Goal: Task Accomplishment & Management: Manage account settings

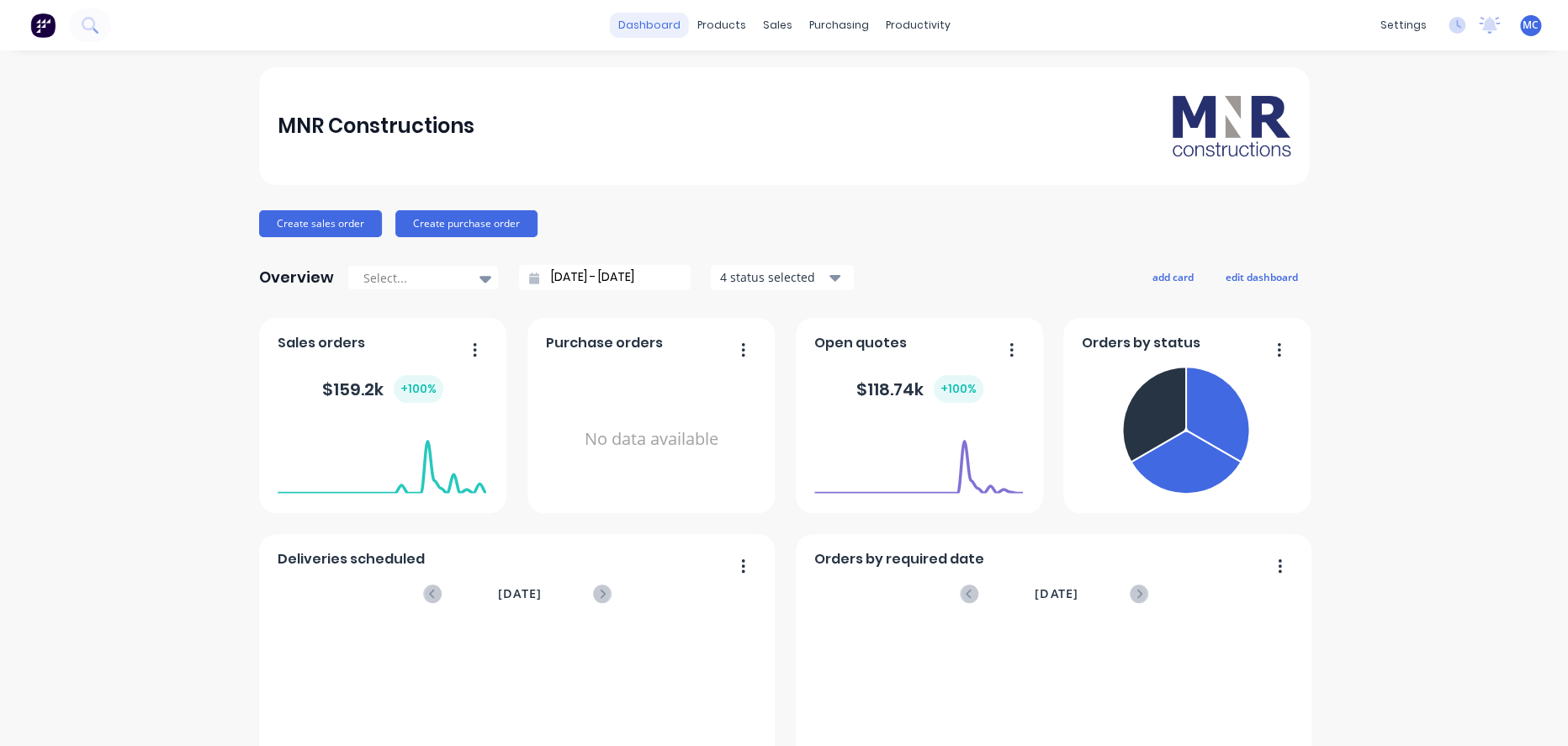
click at [647, 36] on link "dashboard" at bounding box center [650, 25] width 79 height 25
click at [936, 86] on div "Workflow" at bounding box center [945, 81] width 51 height 15
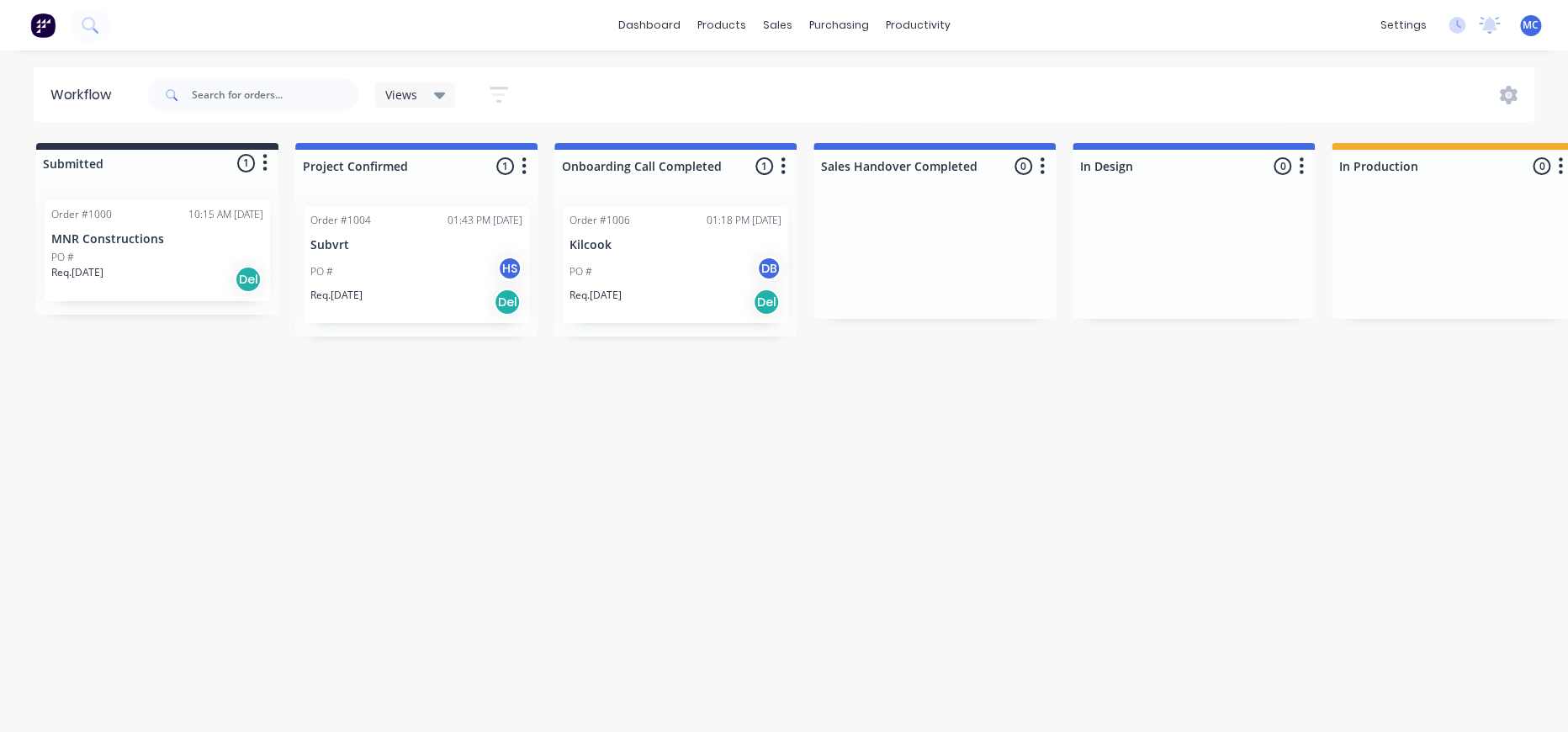
click at [782, 285] on div "PO # DB" at bounding box center [675, 272] width 212 height 32
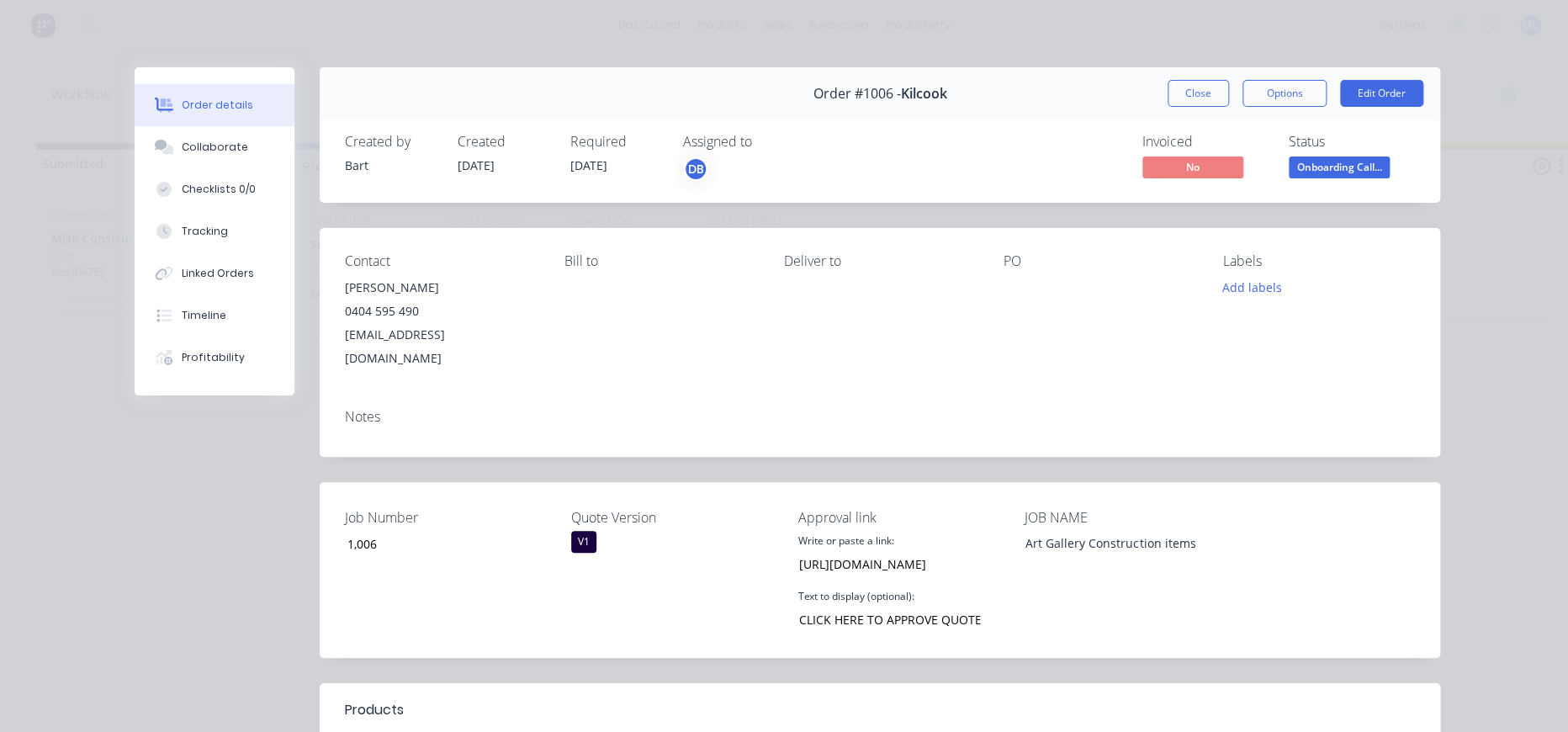
click at [1151, 175] on span "No" at bounding box center [1193, 167] width 101 height 21
click at [1206, 104] on button "Close" at bounding box center [1199, 93] width 61 height 27
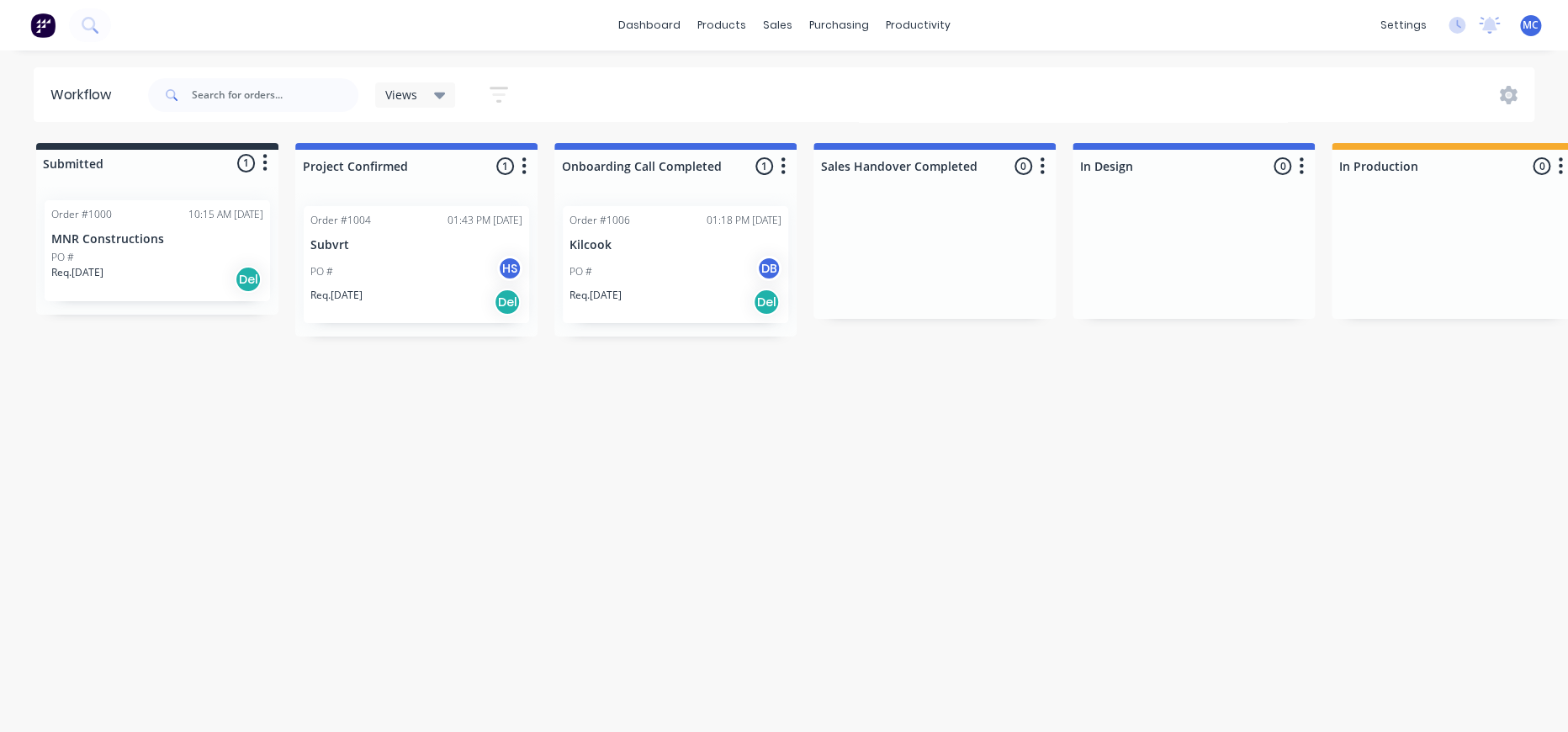
click at [619, 263] on div "PO # DB" at bounding box center [675, 272] width 212 height 32
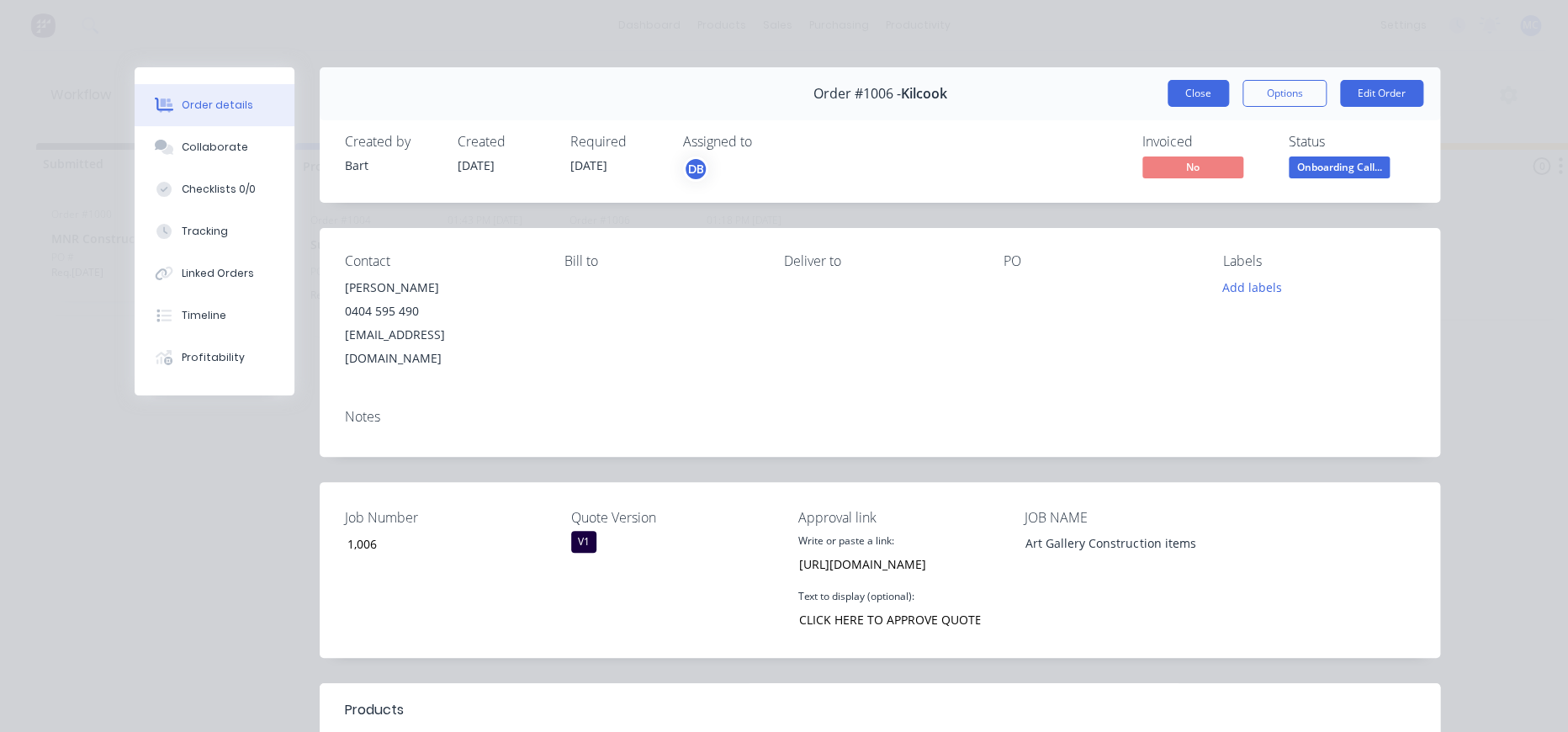
click at [1168, 105] on button "Close" at bounding box center [1199, 93] width 61 height 27
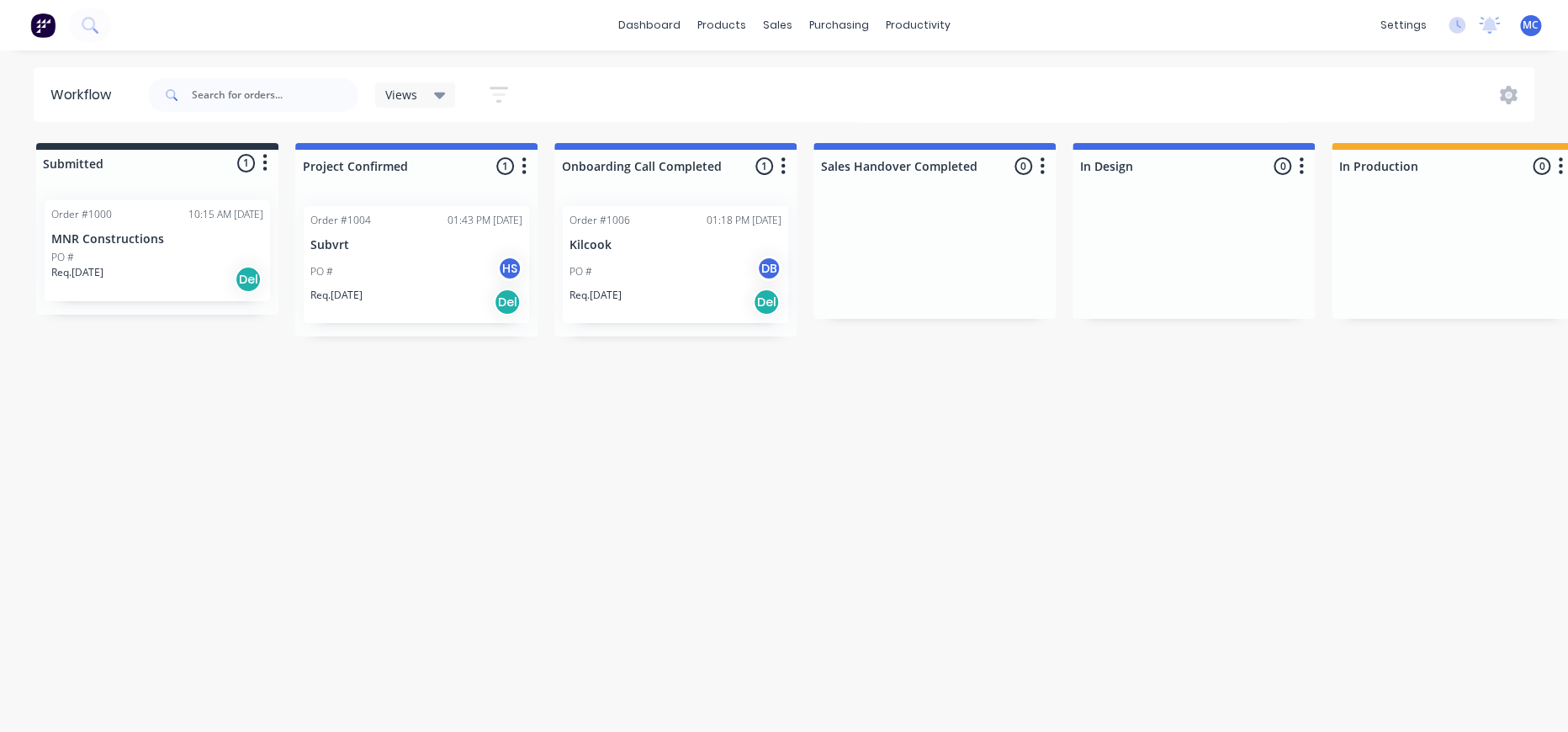
click at [658, 276] on div "PO # DB" at bounding box center [675, 272] width 212 height 32
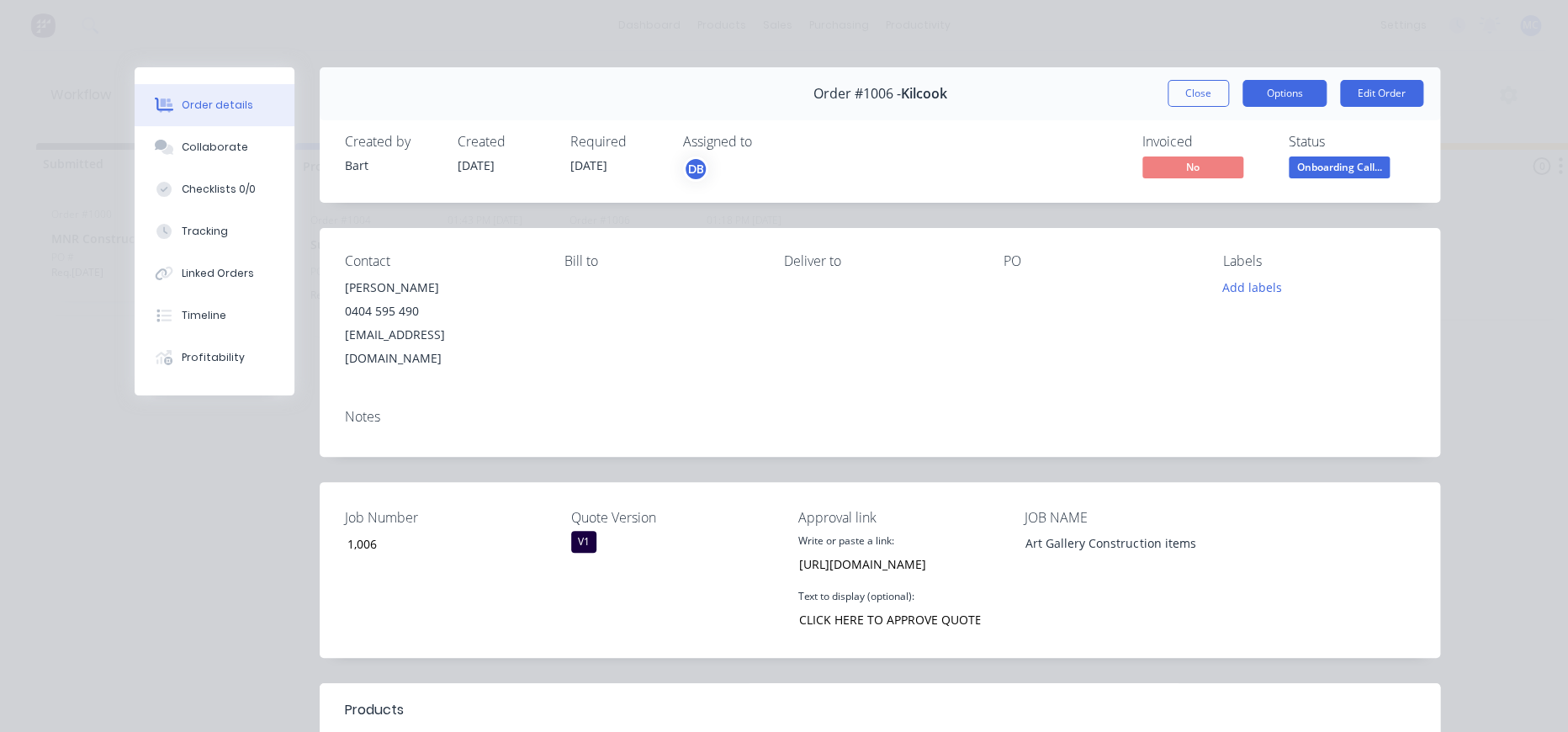
click at [1290, 107] on button "Options" at bounding box center [1284, 93] width 84 height 27
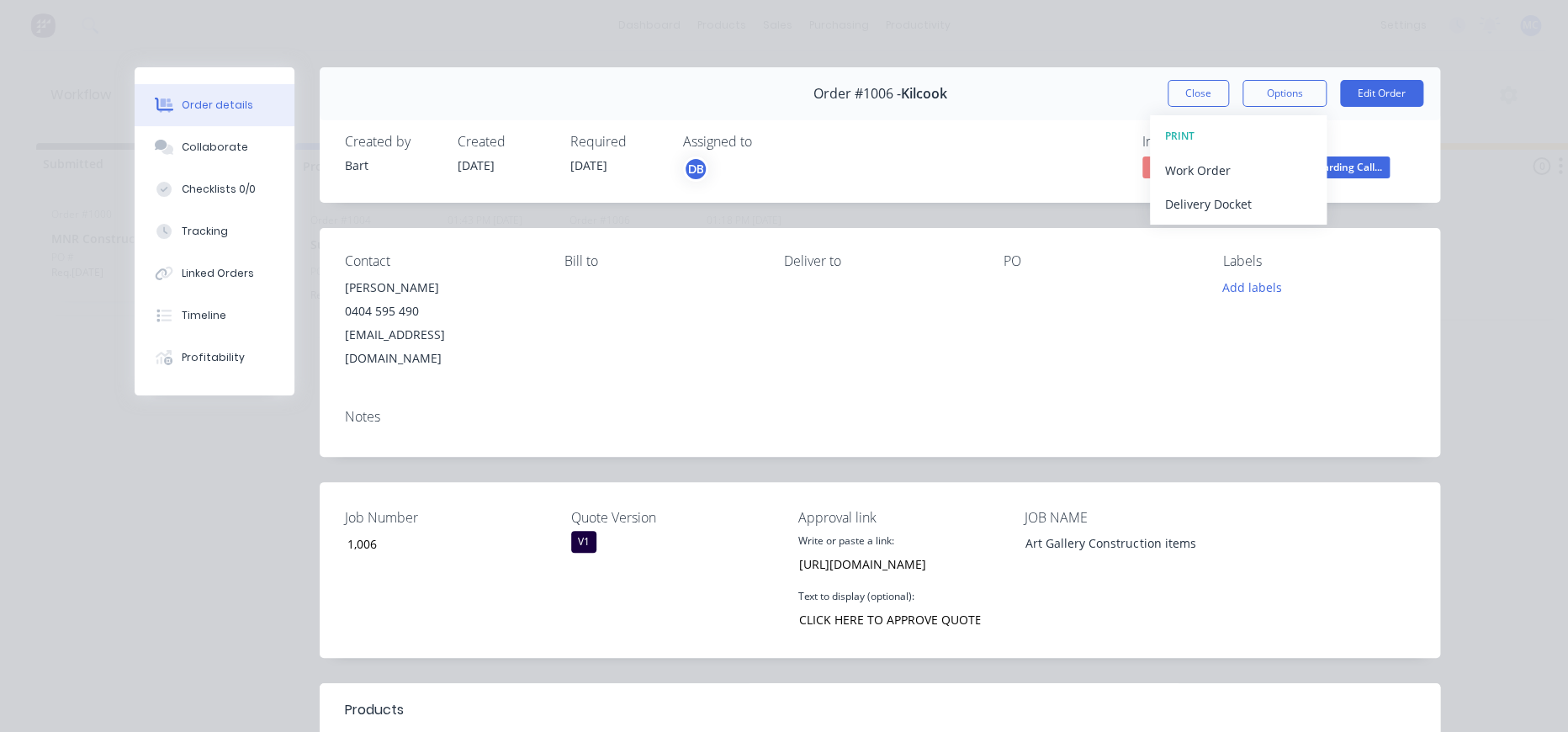
click at [1463, 180] on div "Order details Collaborate Checklists 0/0 Tracking Linked Orders Timeline Profit…" at bounding box center [784, 366] width 1568 height 732
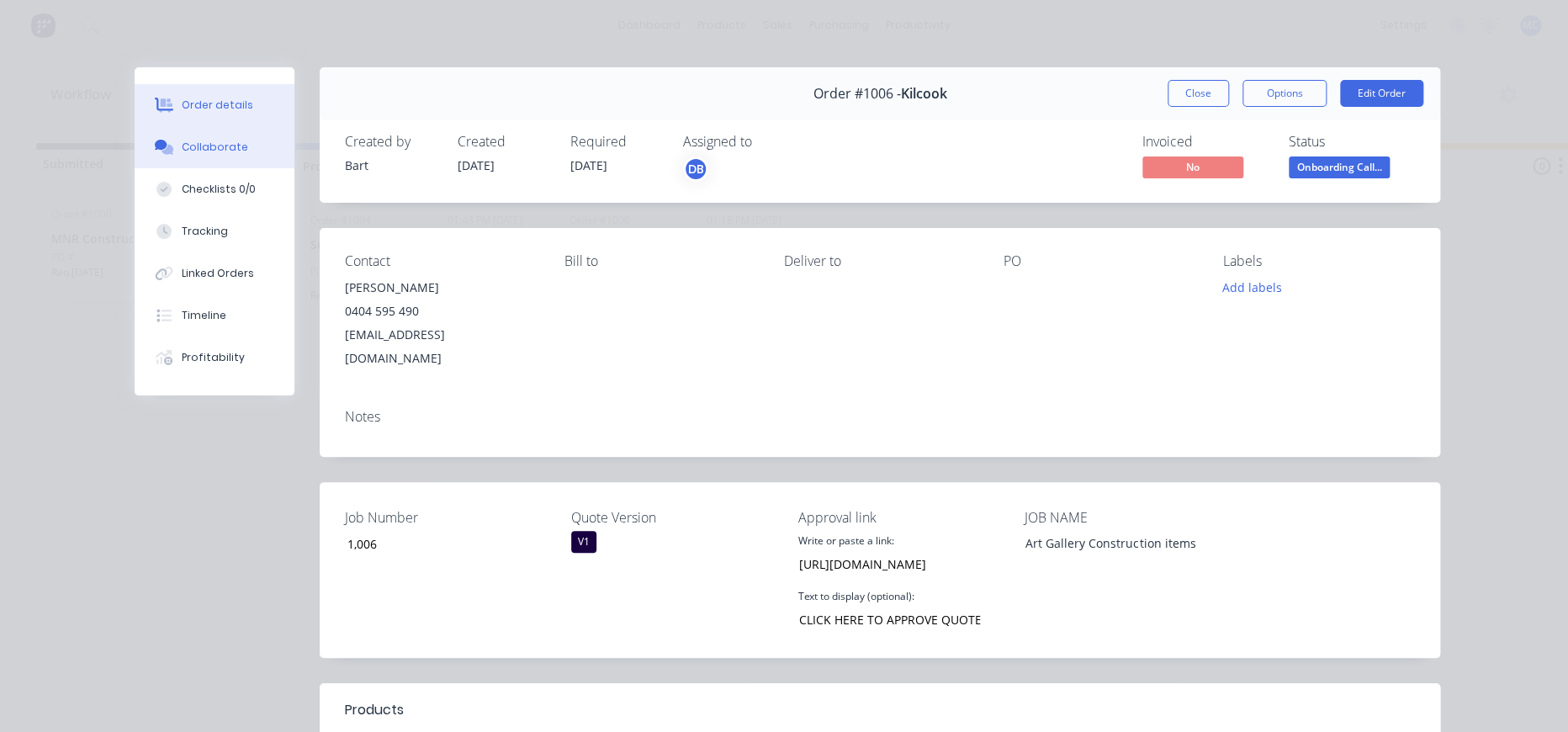
click at [240, 160] on button "Collaborate" at bounding box center [214, 147] width 160 height 42
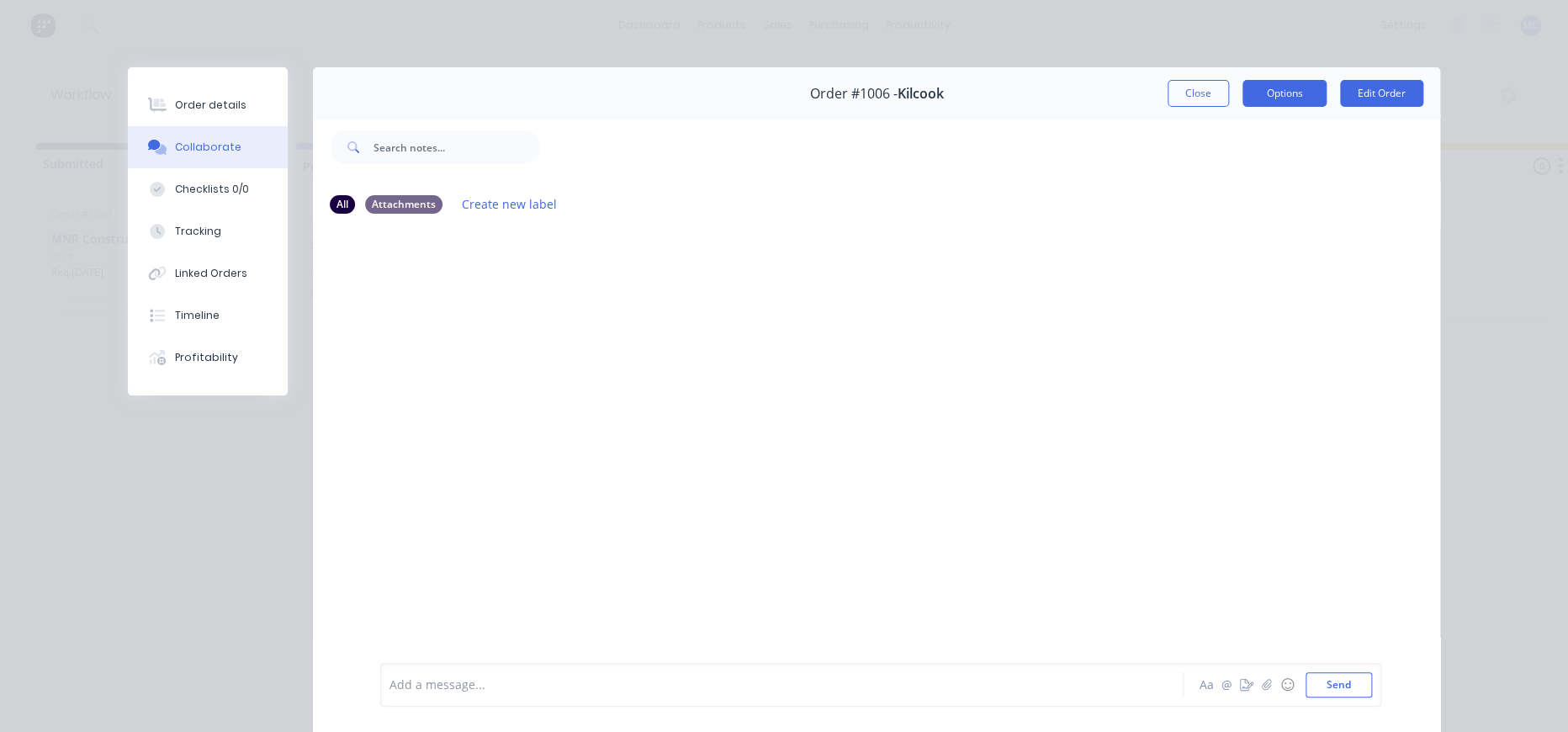
click at [1290, 107] on button "Options" at bounding box center [1284, 93] width 84 height 27
click at [763, 414] on div at bounding box center [877, 444] width 1128 height 433
click at [215, 247] on button "Tracking" at bounding box center [207, 231] width 160 height 42
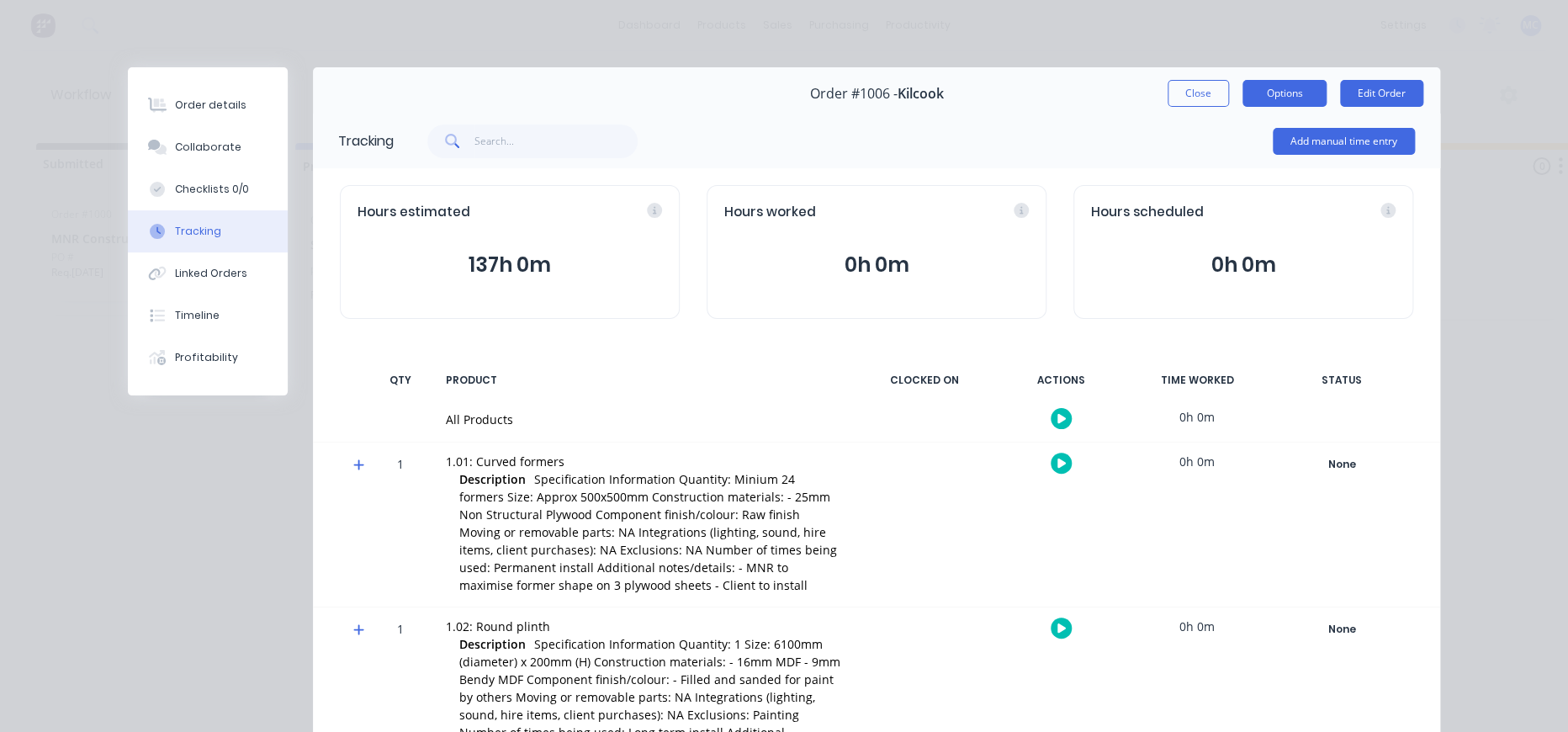
click at [1256, 102] on button "Options" at bounding box center [1284, 93] width 84 height 27
click at [1351, 91] on button "Edit Order" at bounding box center [1382, 93] width 83 height 27
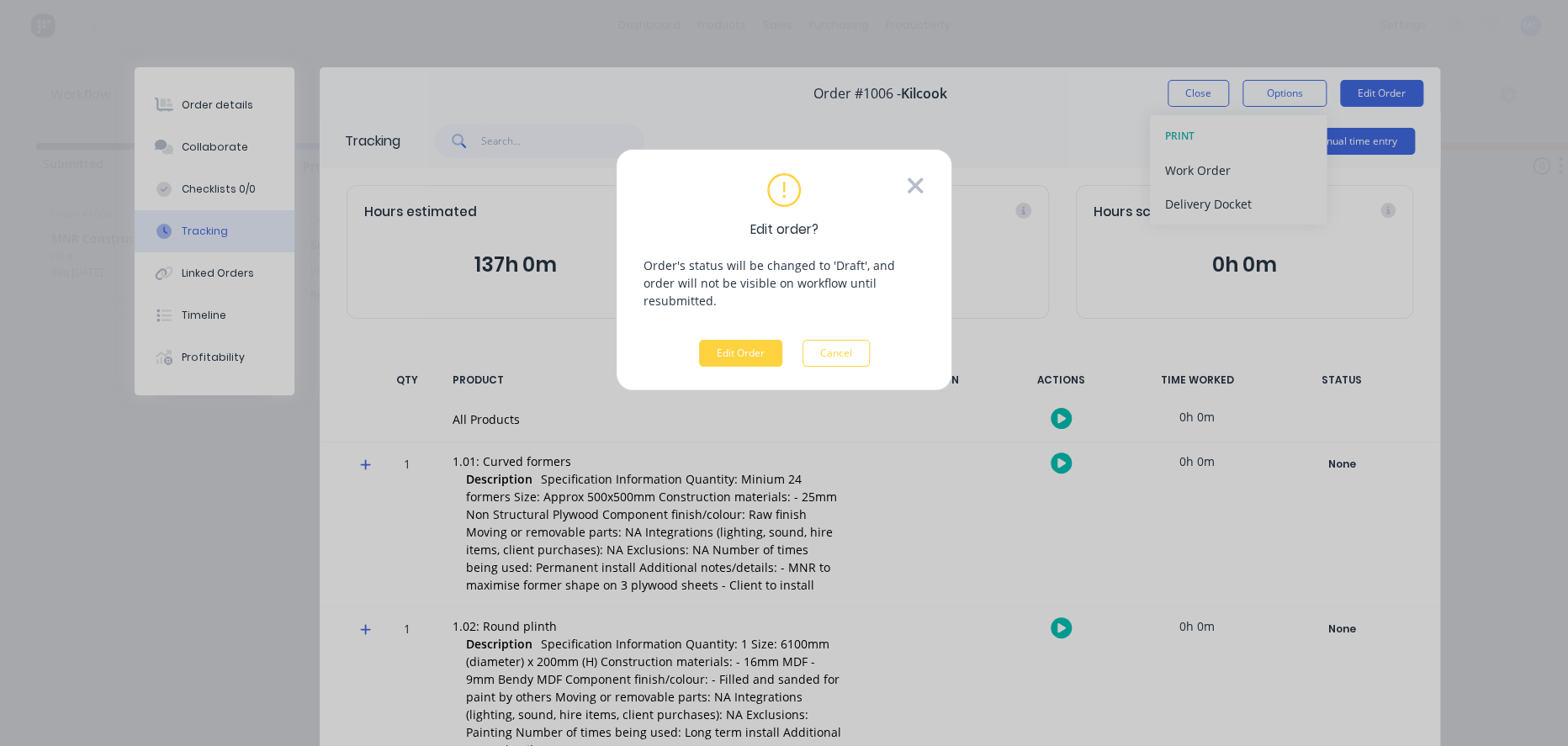
click at [919, 189] on icon at bounding box center [915, 186] width 19 height 25
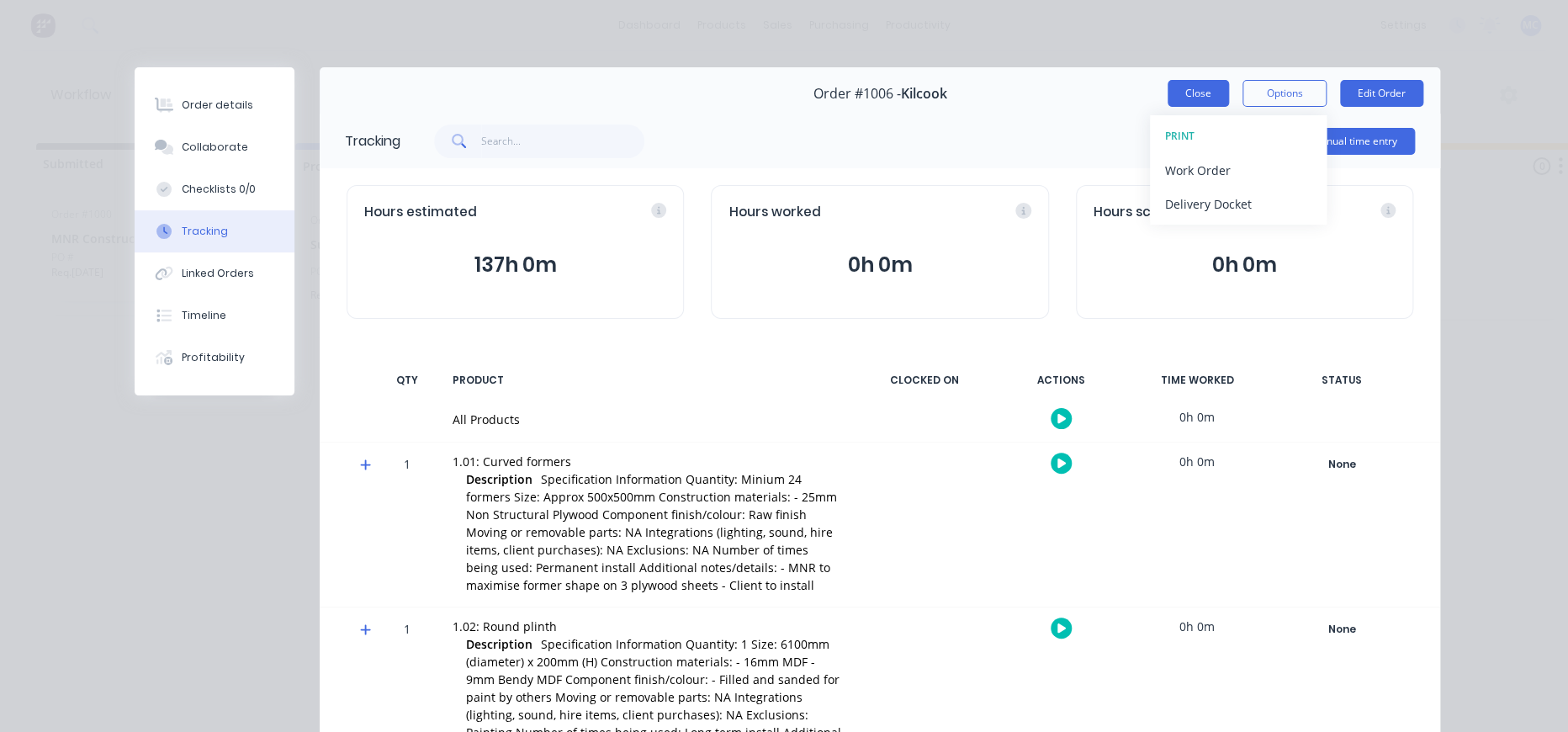
click at [1190, 107] on button "Close" at bounding box center [1199, 93] width 61 height 27
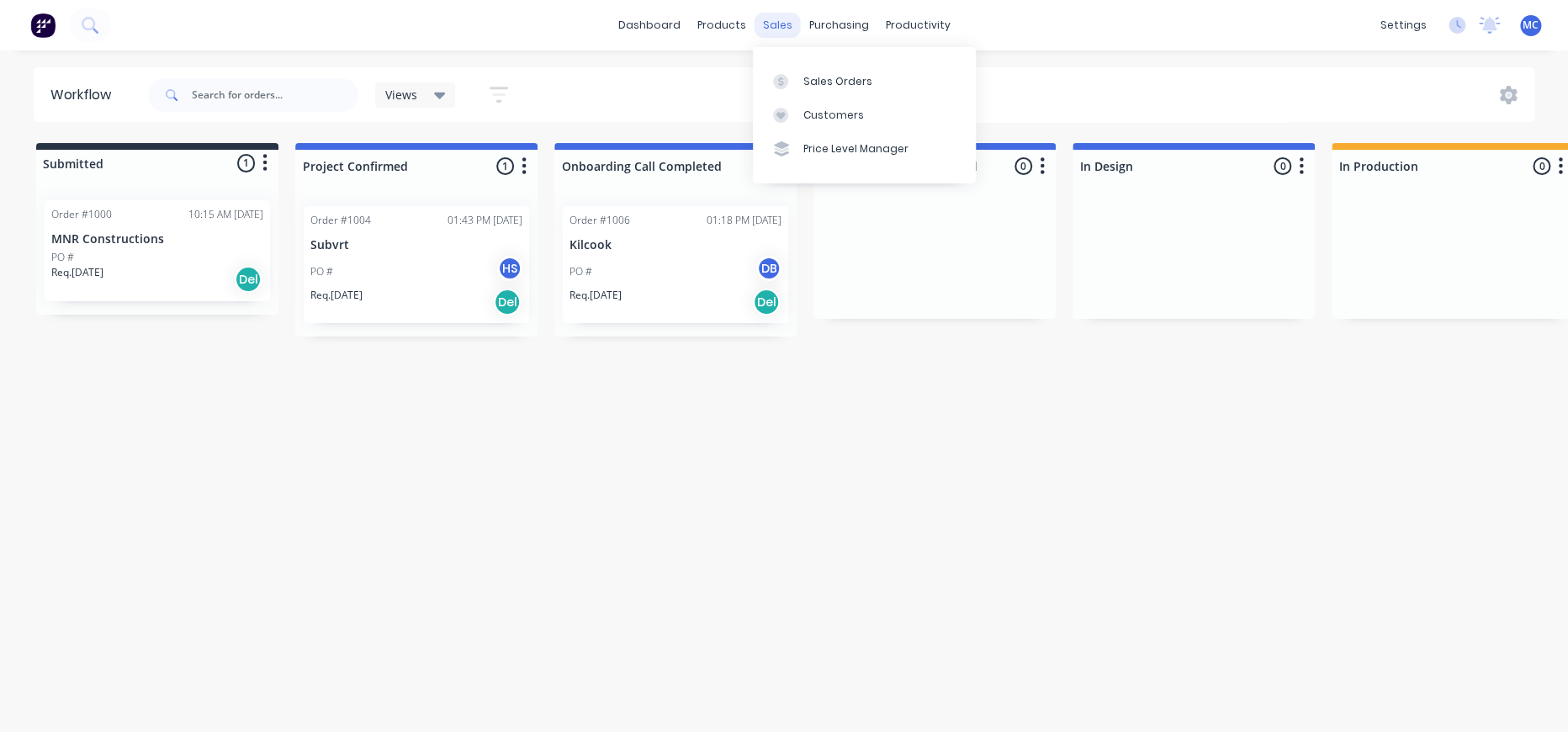
click at [782, 27] on div "sales" at bounding box center [778, 25] width 47 height 25
click at [808, 69] on link "Sales Orders" at bounding box center [864, 80] width 223 height 34
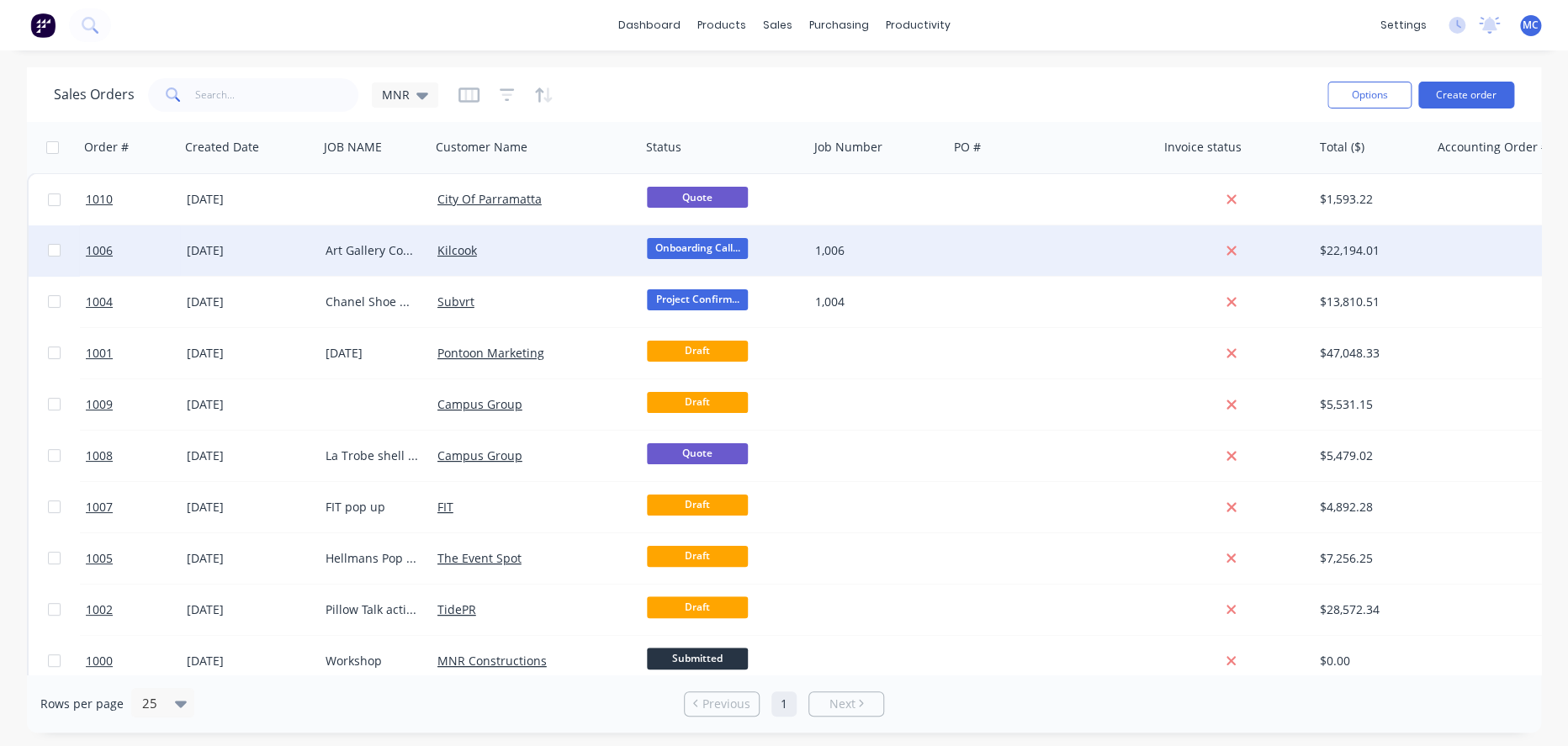
click at [53, 251] on input "checkbox" at bounding box center [54, 250] width 13 height 13
checkbox input "true"
click at [102, 253] on span "1006" at bounding box center [99, 250] width 27 height 17
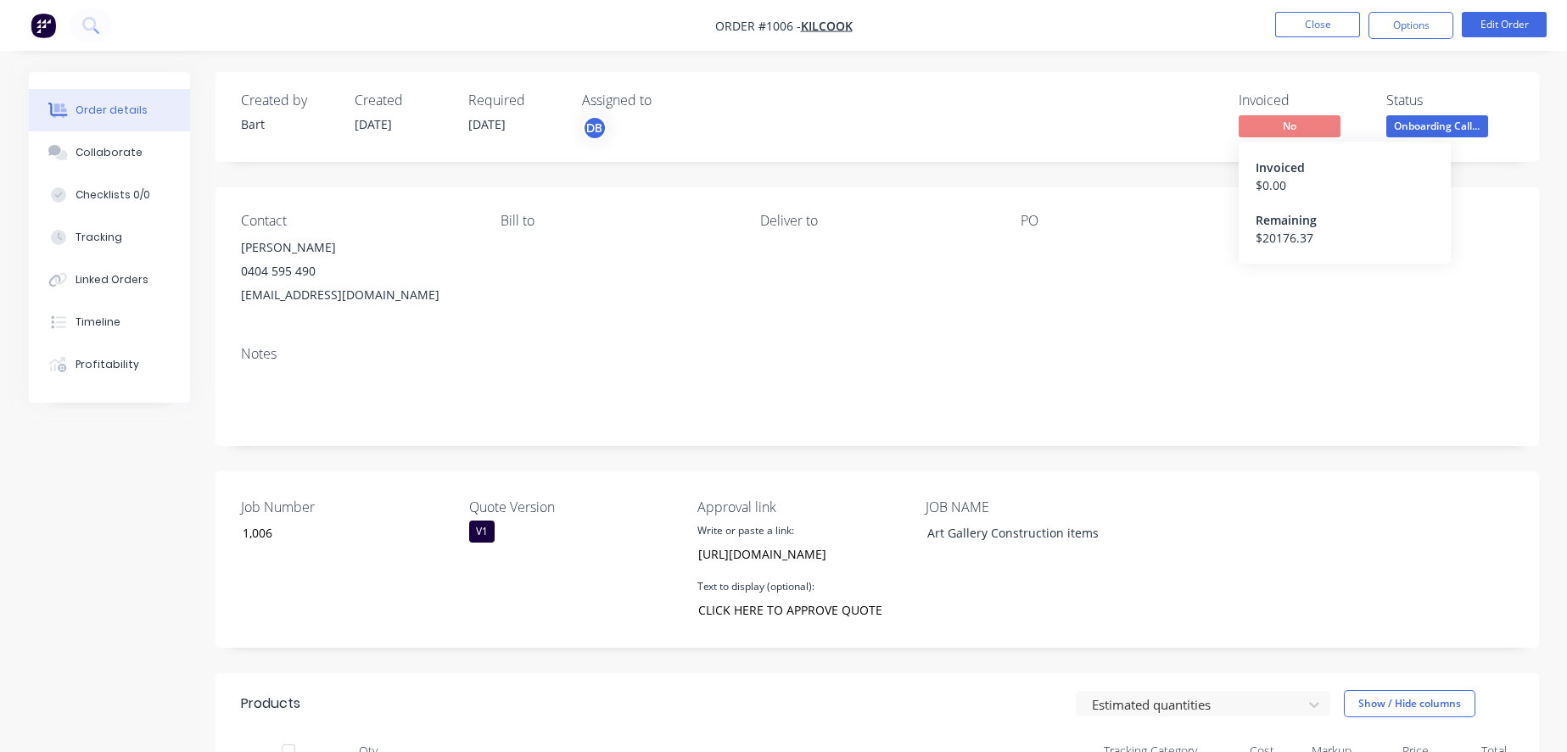
click at [1271, 126] on span "No" at bounding box center [1290, 125] width 102 height 21
click at [1282, 229] on div "Remaining" at bounding box center [1345, 220] width 178 height 18
click at [1385, 32] on button "Options" at bounding box center [1410, 25] width 85 height 27
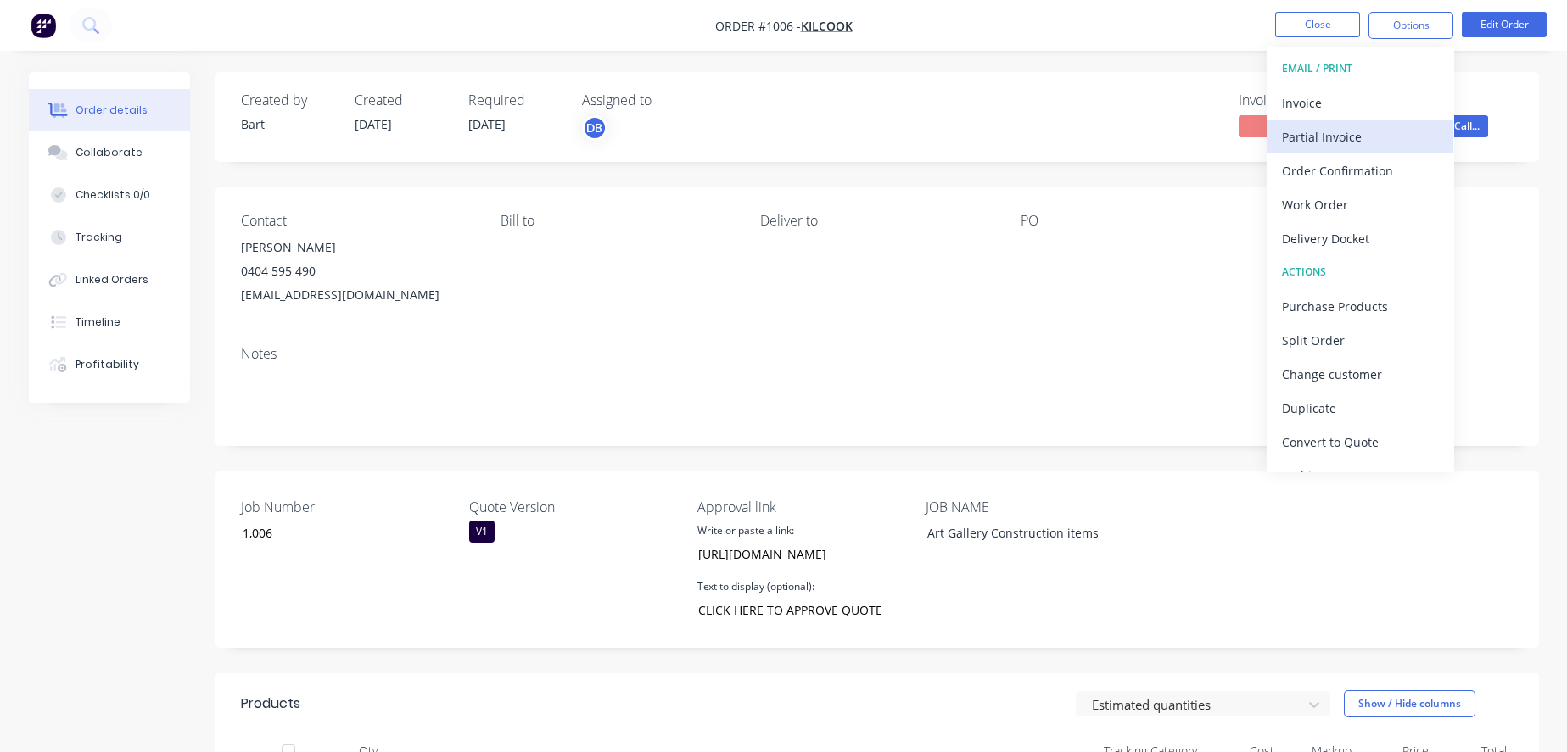
click at [1360, 146] on div "Partial Invoice" at bounding box center [1360, 137] width 156 height 25
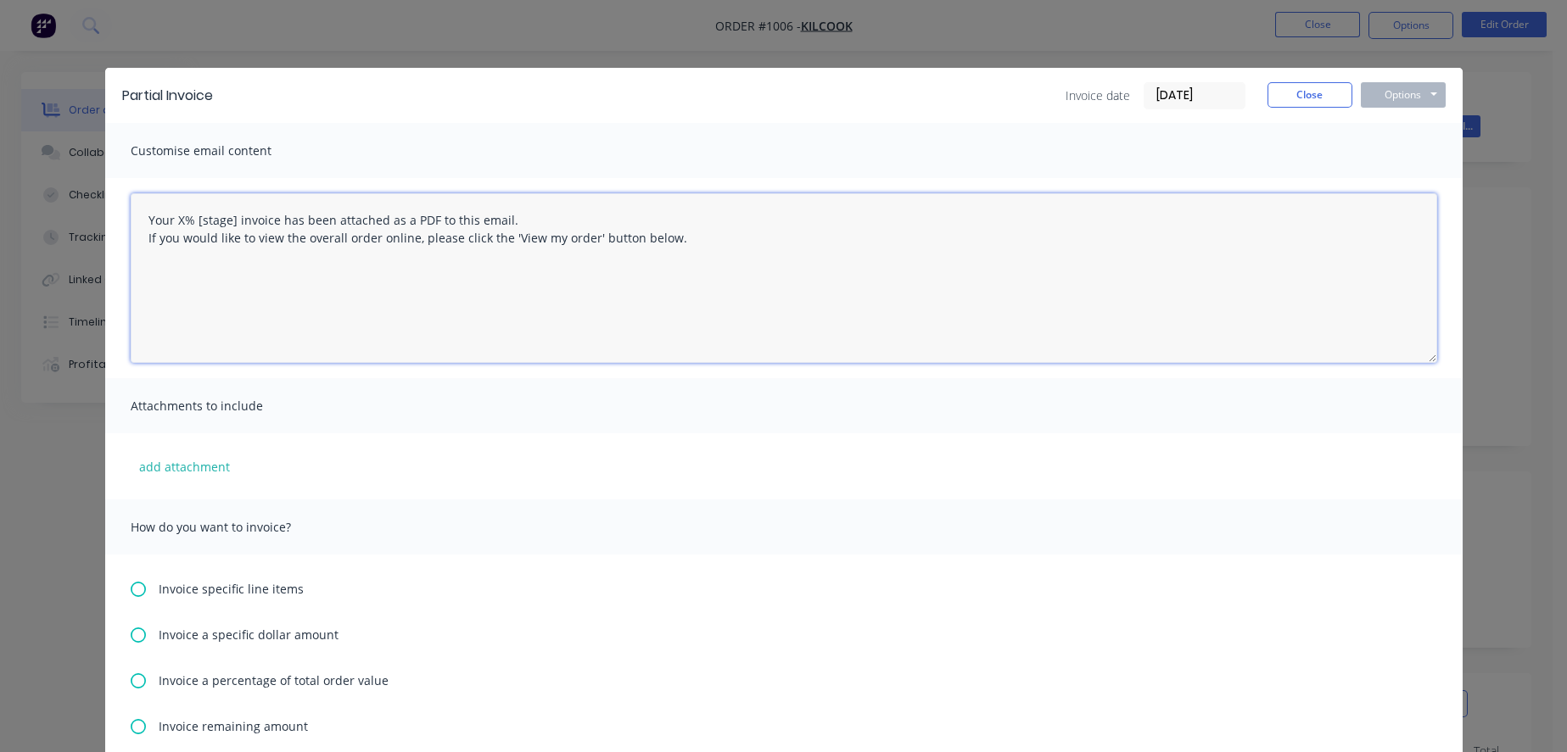
click at [180, 220] on textarea "Your X% [stage] invoice has been attached as a PDF to this email. If you would …" at bounding box center [784, 278] width 1306 height 170
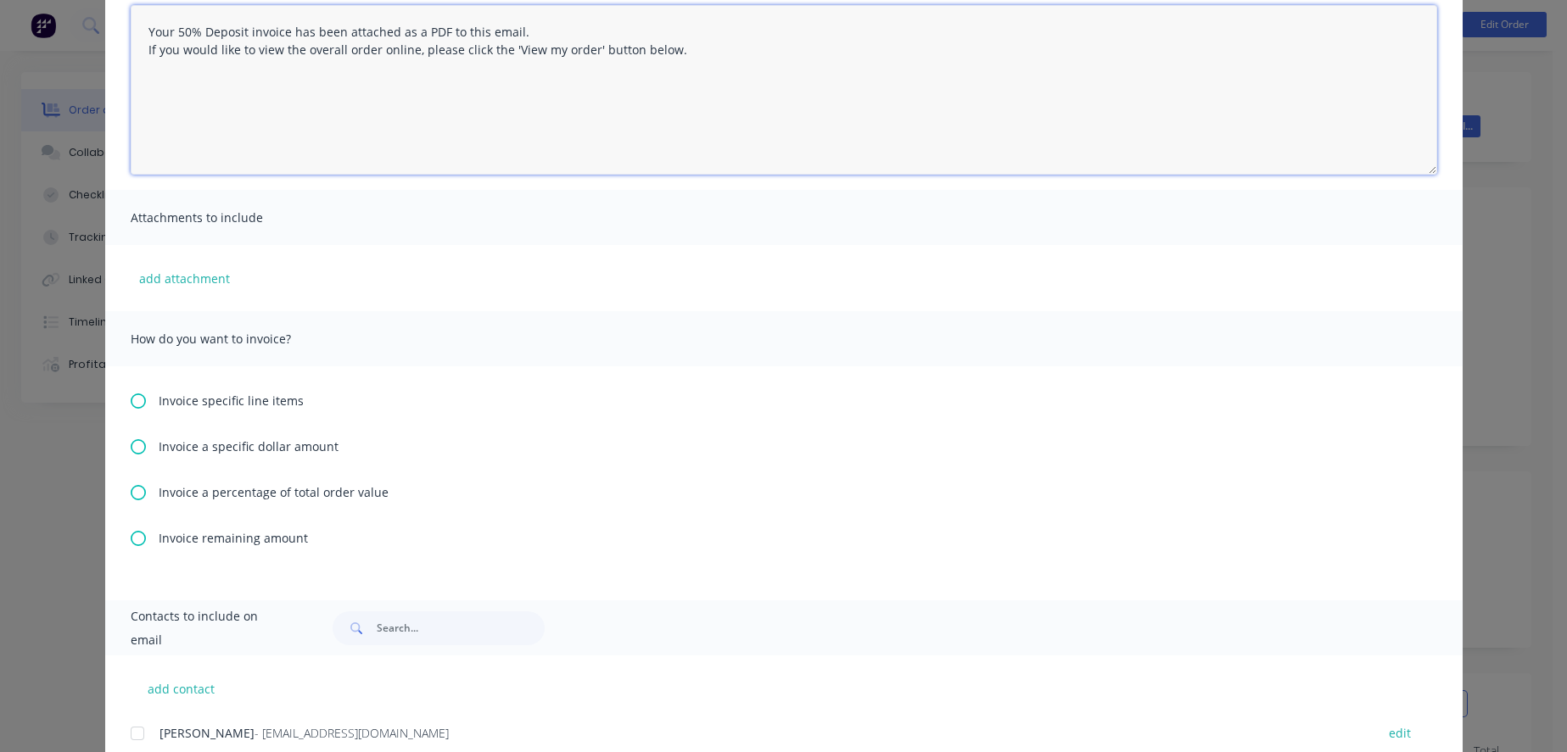
scroll to position [260, 0]
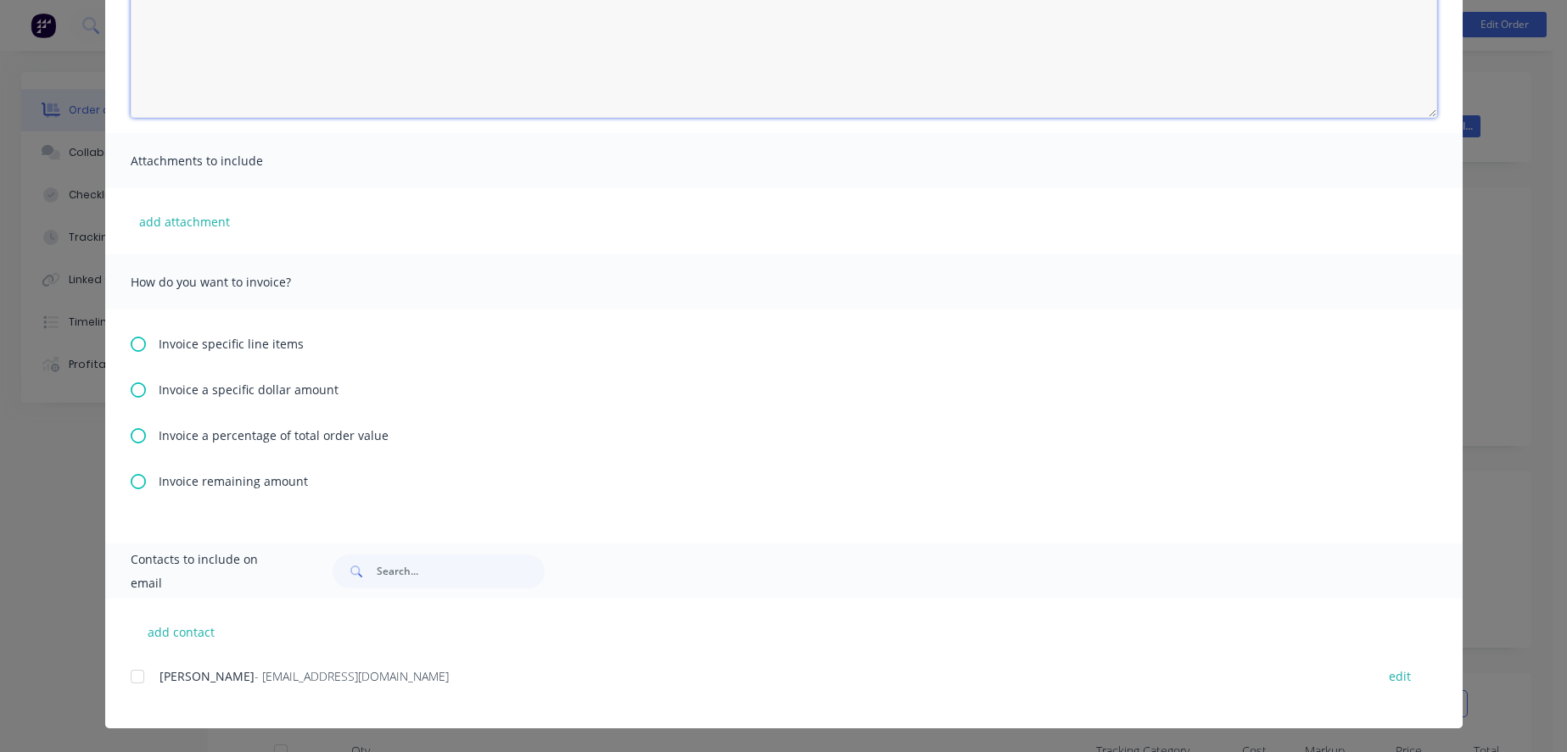
click at [137, 673] on div at bounding box center [137, 677] width 34 height 34
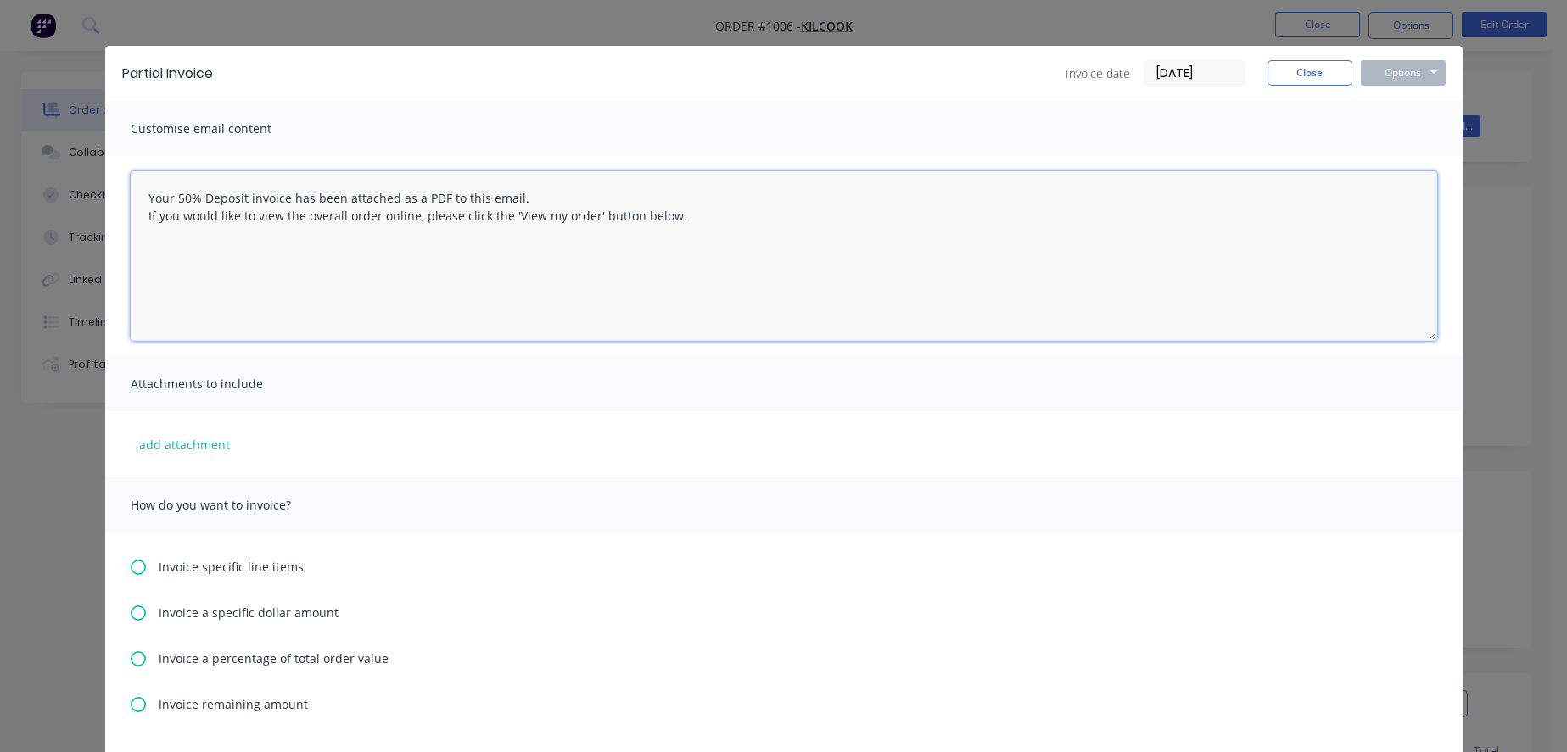
scroll to position [0, 0]
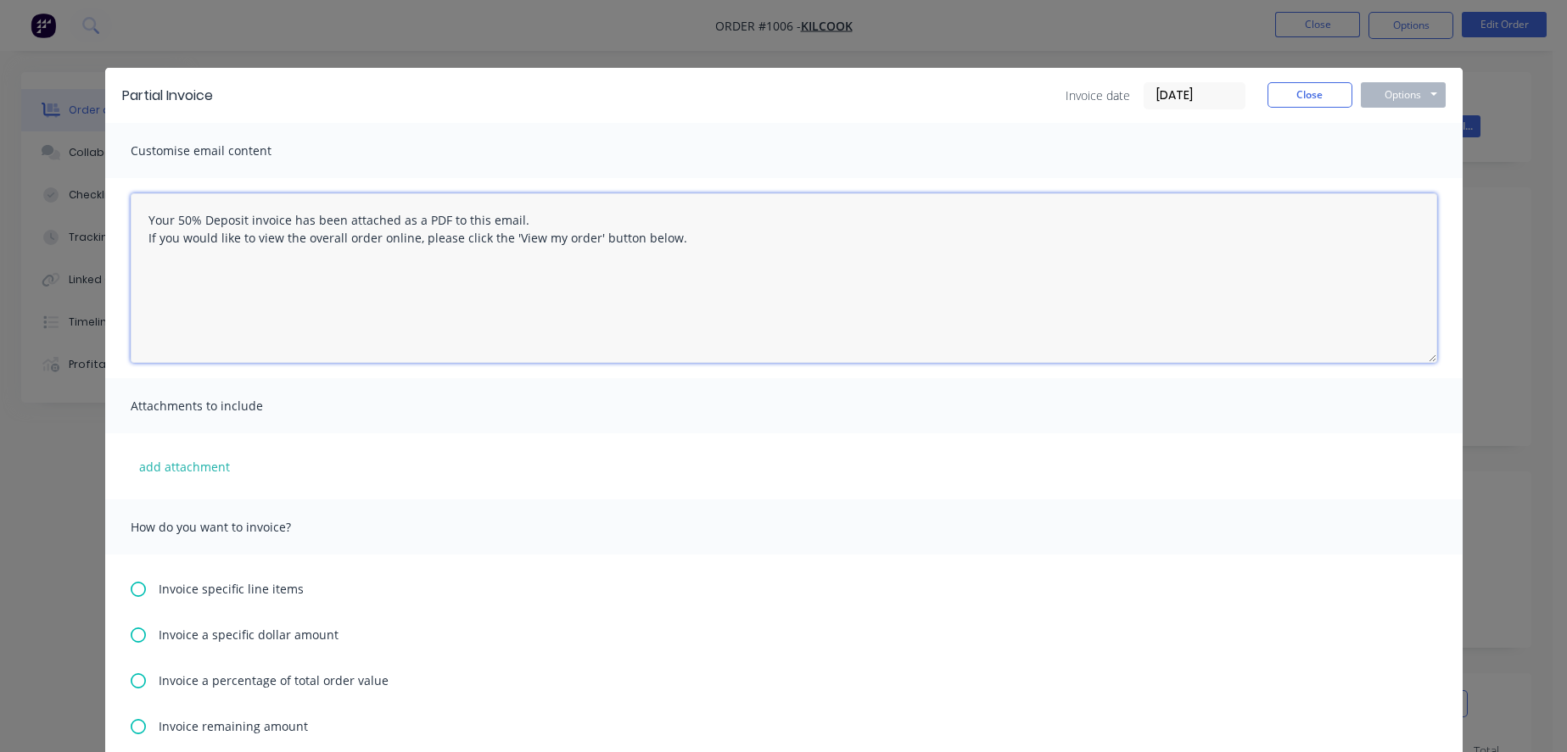
type textarea "Your 50% Deposit invoice has been attached as a PDF to this email. If you would…"
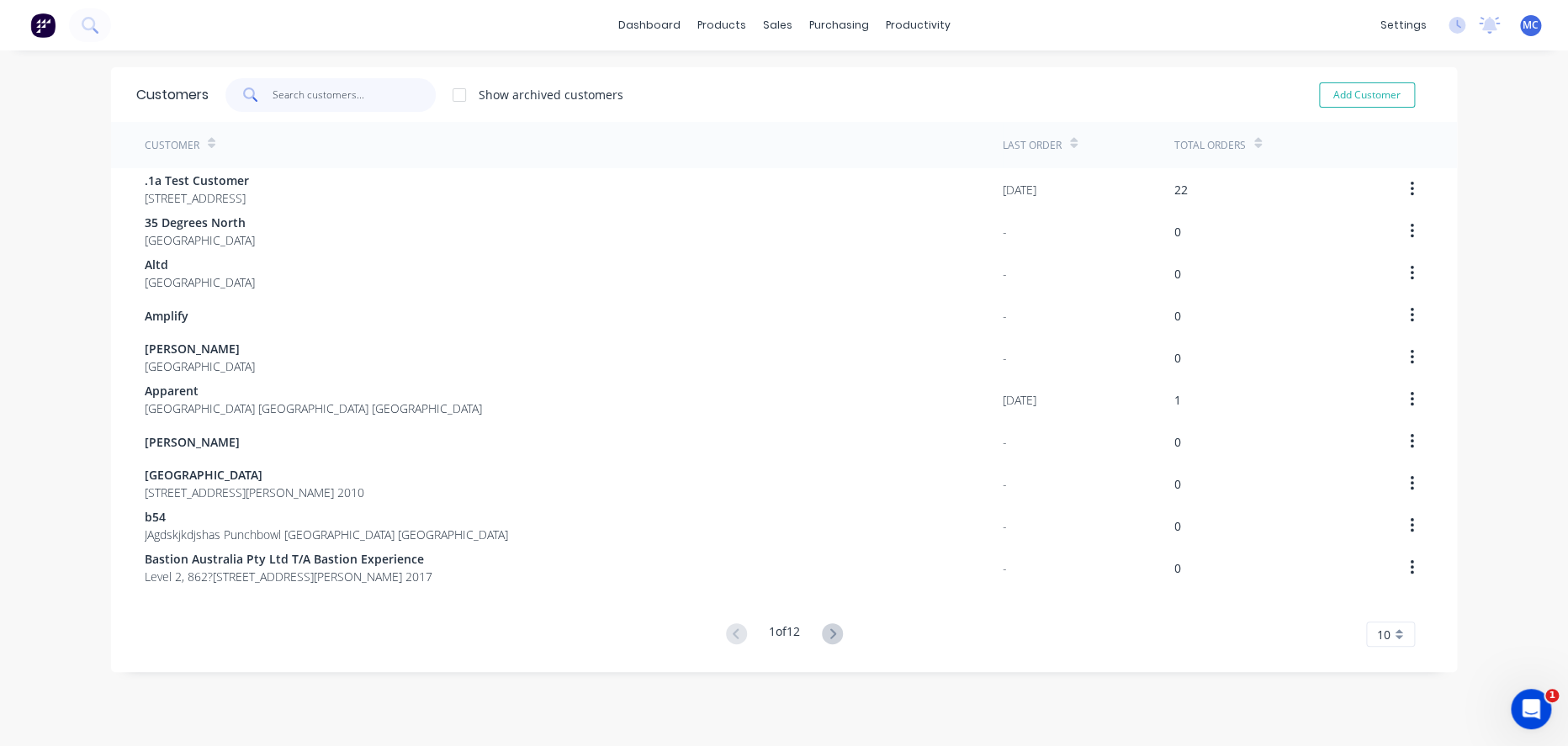
click at [339, 91] on input "text" at bounding box center [354, 95] width 164 height 34
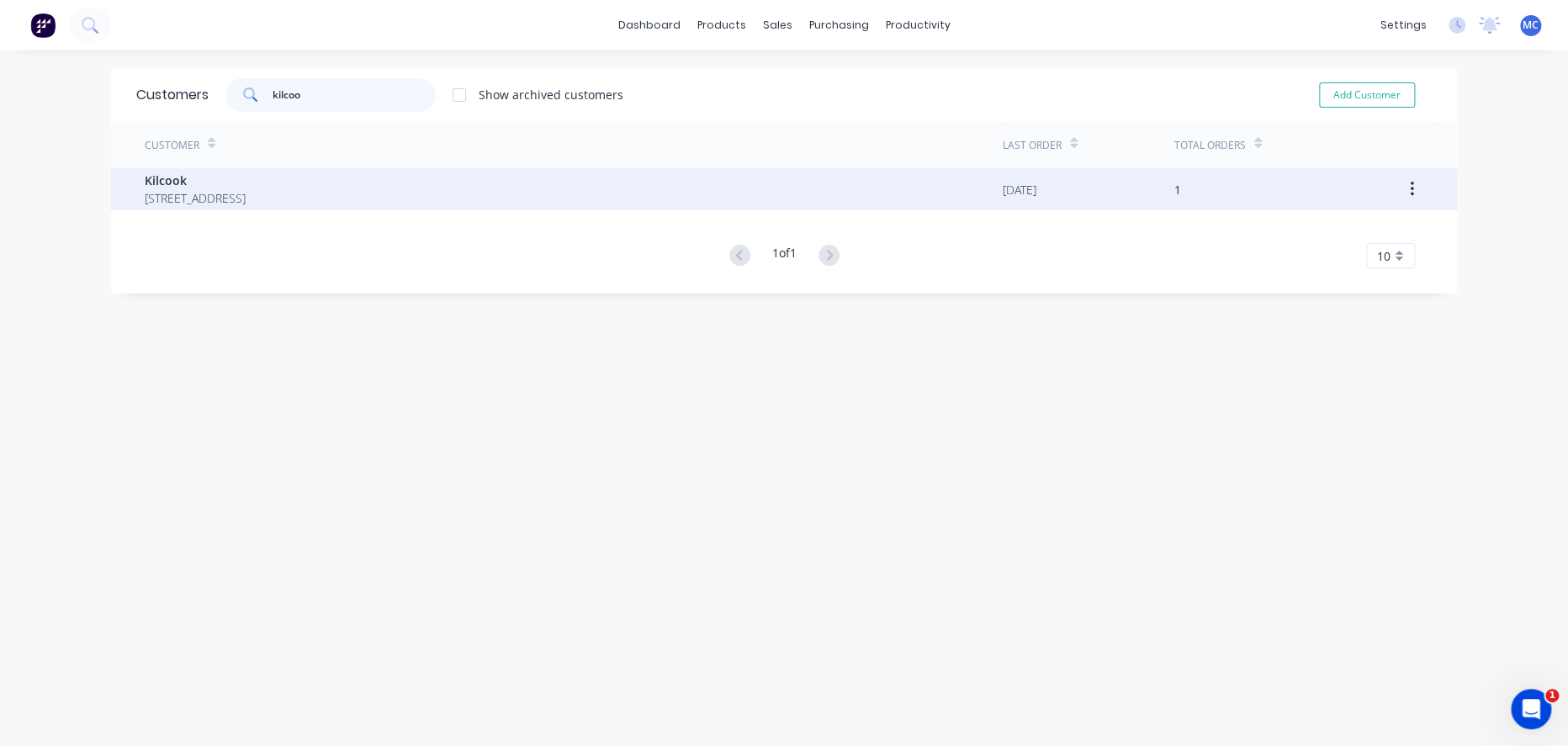
type input "kilcoo"
click at [503, 186] on div "Kilcook [STREET_ADDRESS]" at bounding box center [573, 189] width 858 height 42
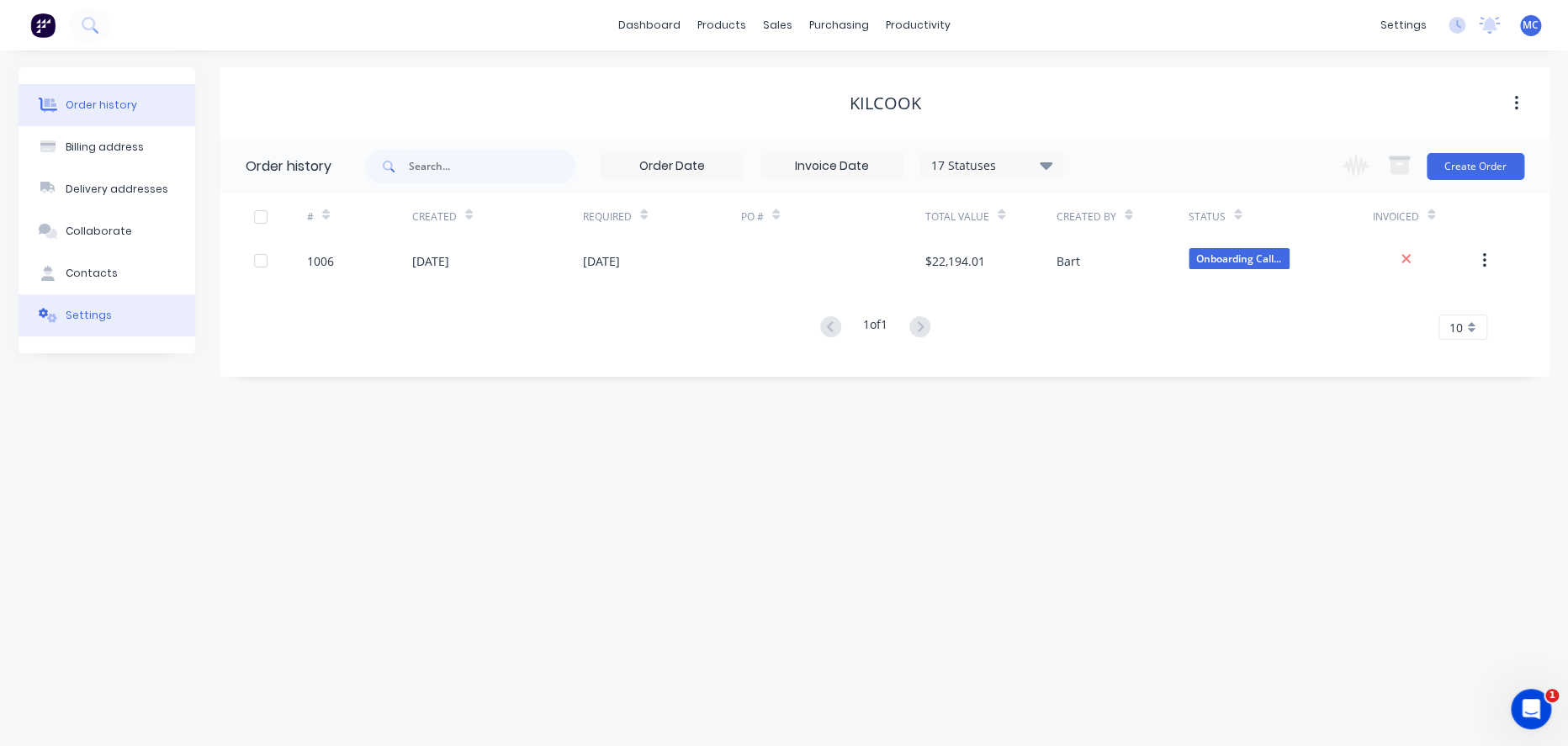
click at [92, 323] on div "Settings" at bounding box center [88, 314] width 47 height 15
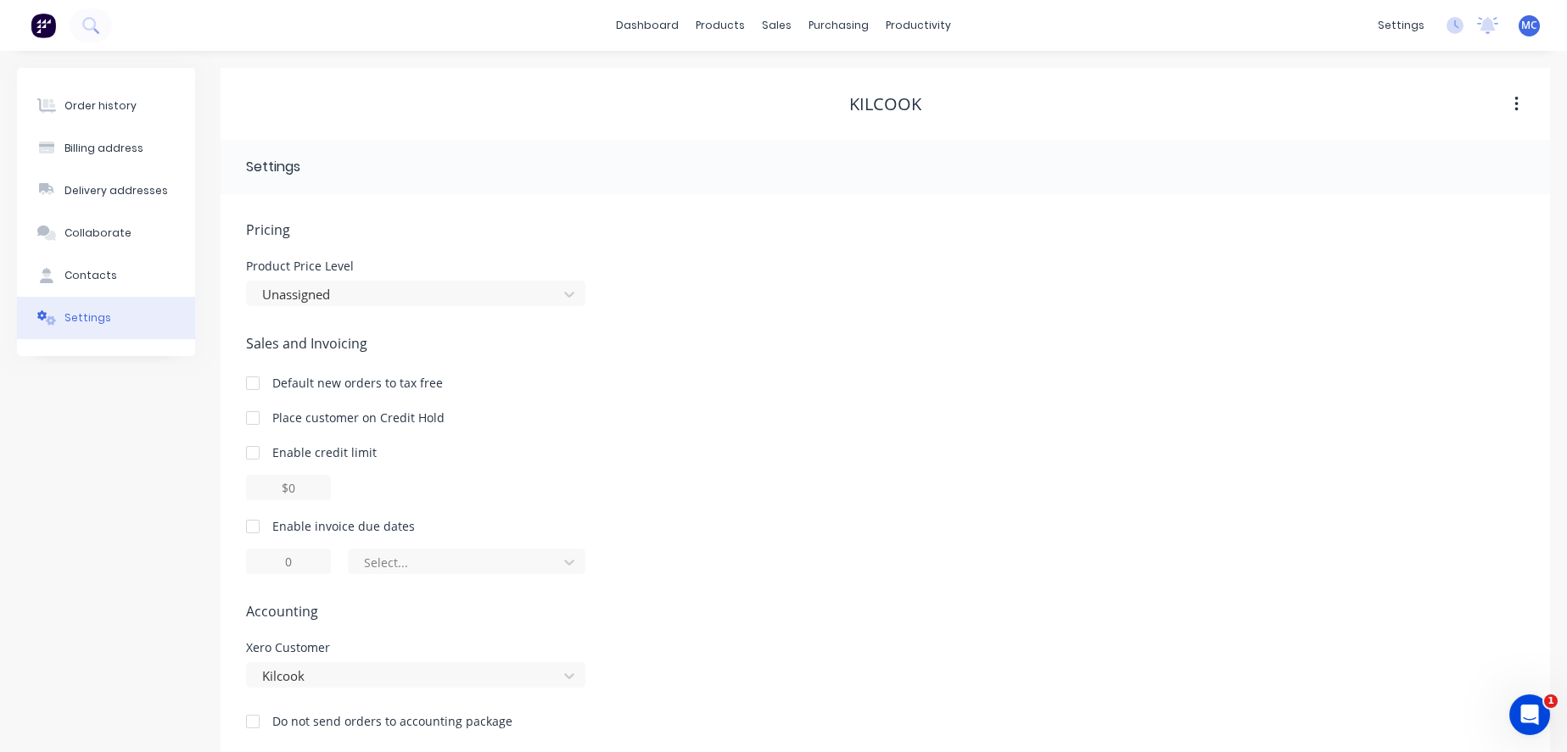
scroll to position [49, 0]
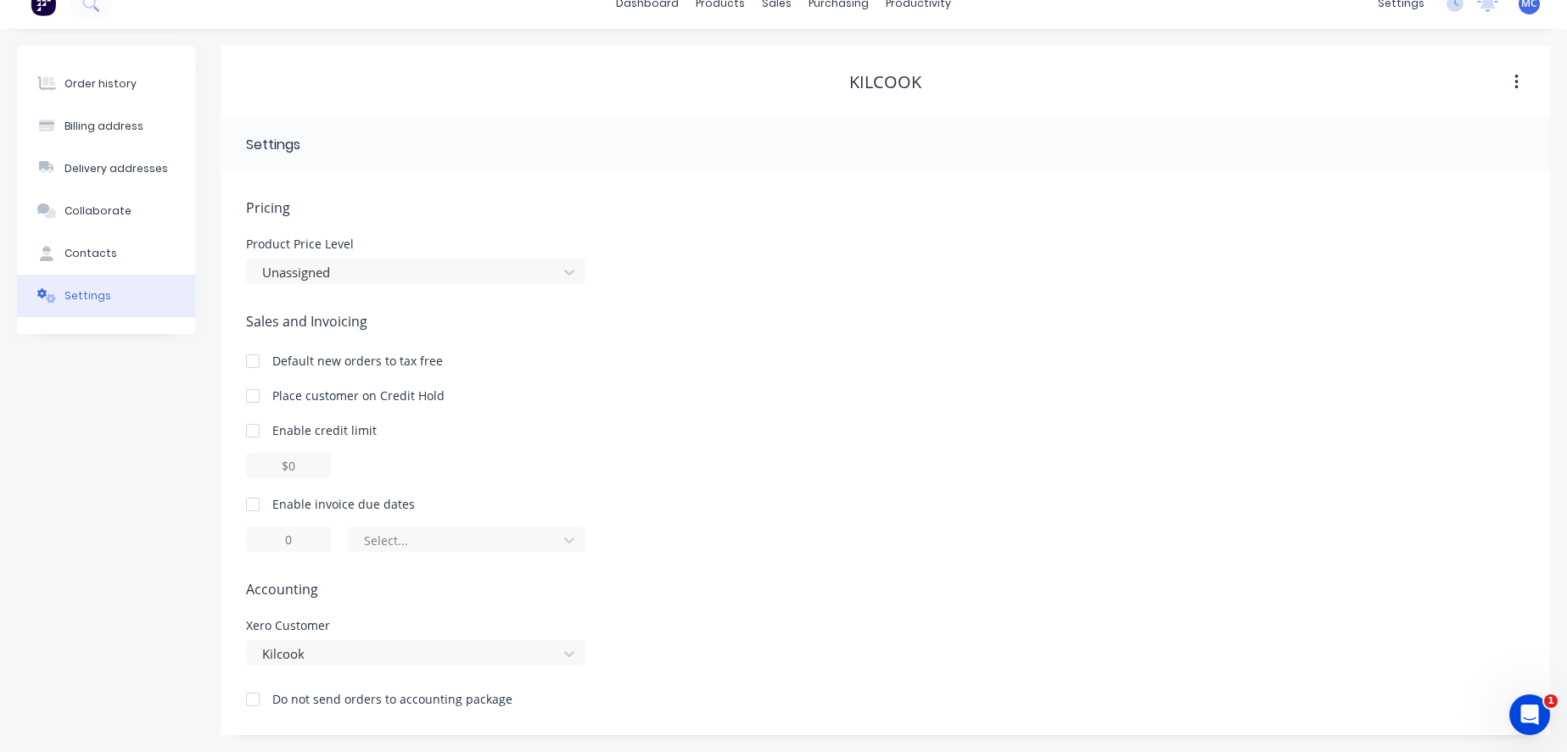
click at [257, 497] on div at bounding box center [253, 505] width 34 height 34
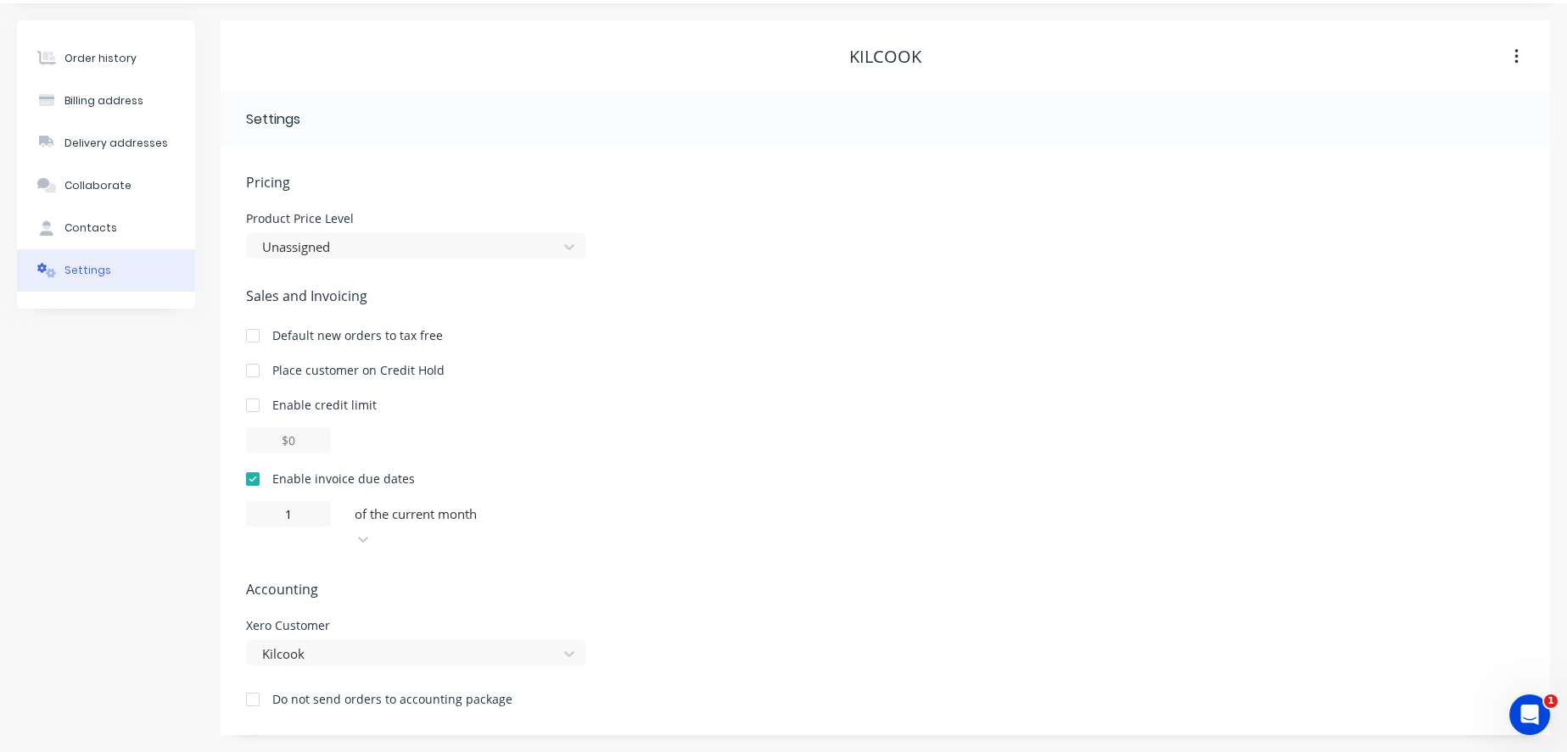
click at [417, 525] on div at bounding box center [475, 514] width 244 height 21
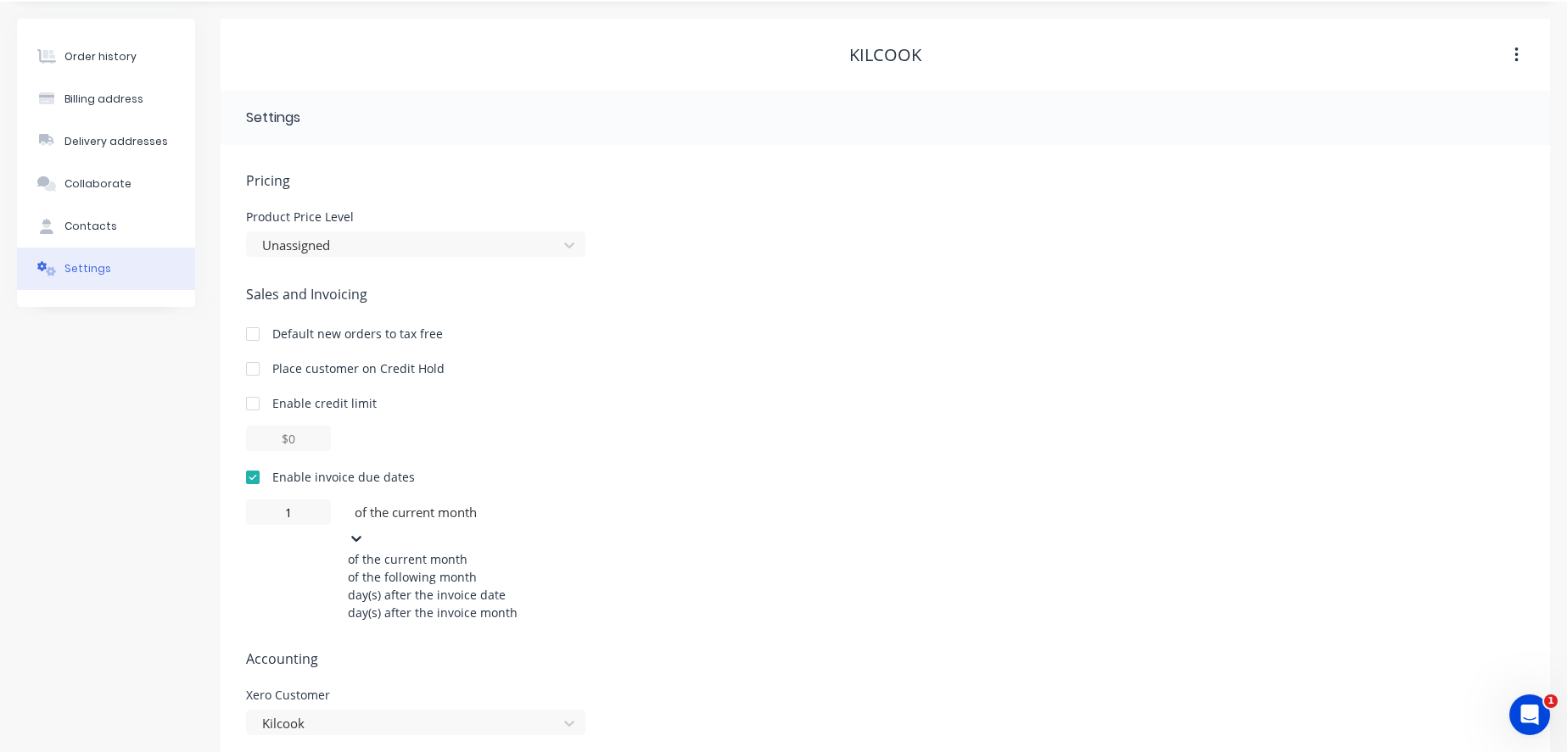
drag, startPoint x: 439, startPoint y: 645, endPoint x: 387, endPoint y: 606, distance: 65.5
click at [439, 604] on div "day(s) after the invoice date" at bounding box center [475, 595] width 255 height 18
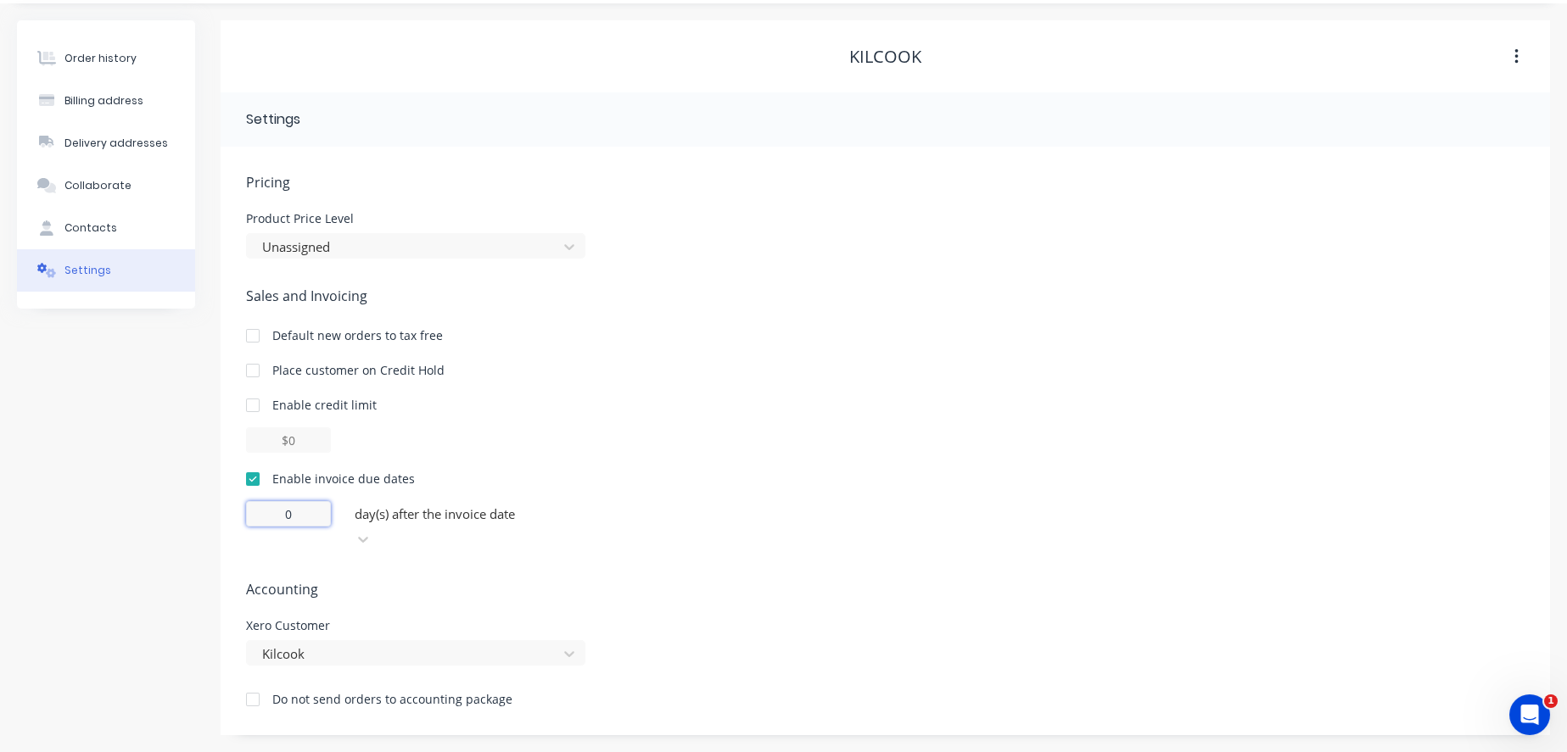
click at [298, 527] on input "0" at bounding box center [288, 513] width 85 height 25
drag, startPoint x: 298, startPoint y: 534, endPoint x: 253, endPoint y: 539, distance: 45.2
click at [253, 527] on input "0" at bounding box center [288, 513] width 85 height 25
type input "7"
click at [69, 529] on div "Order history Billing address Delivery addresses Collaborate Contacts Settings" at bounding box center [106, 377] width 178 height 715
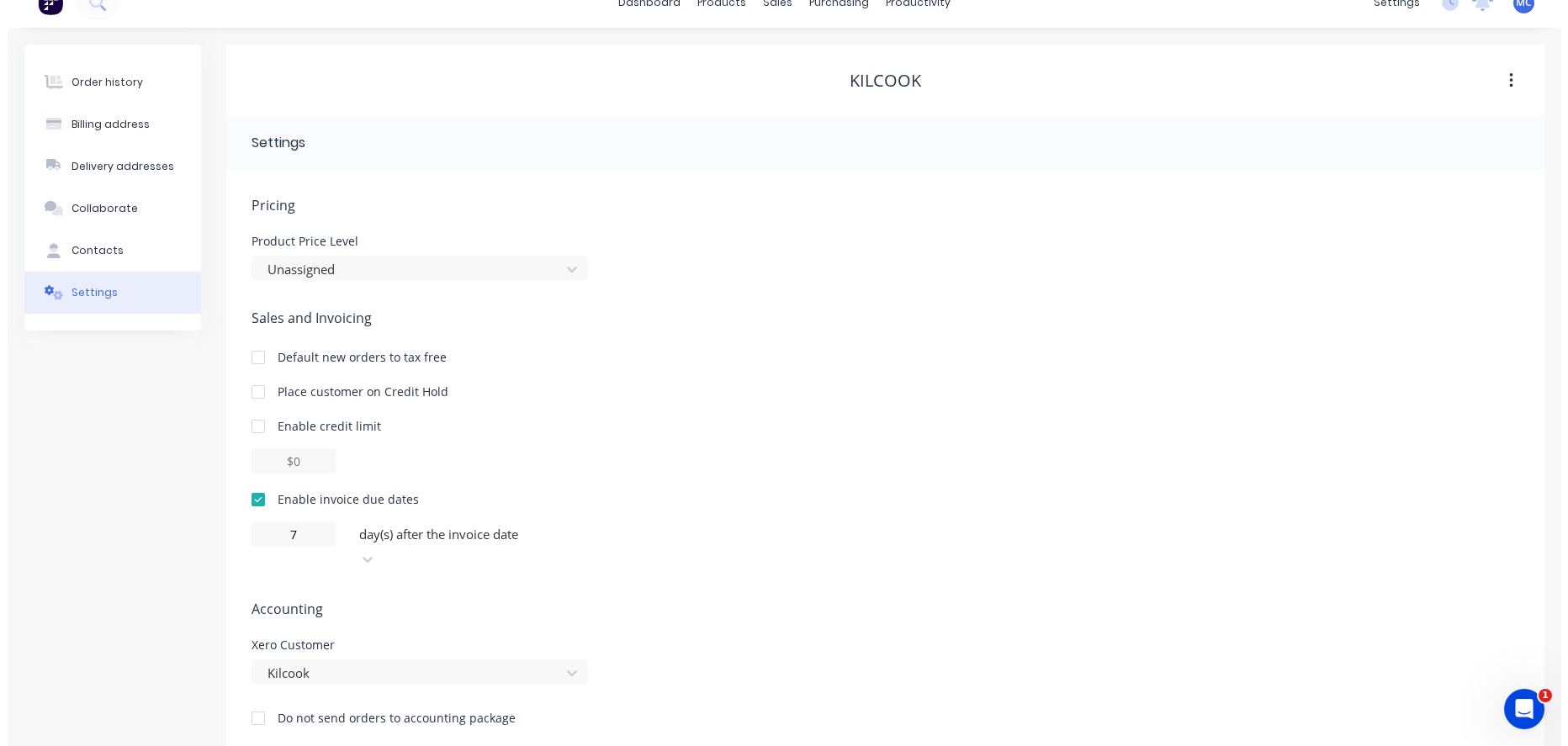
scroll to position [0, 0]
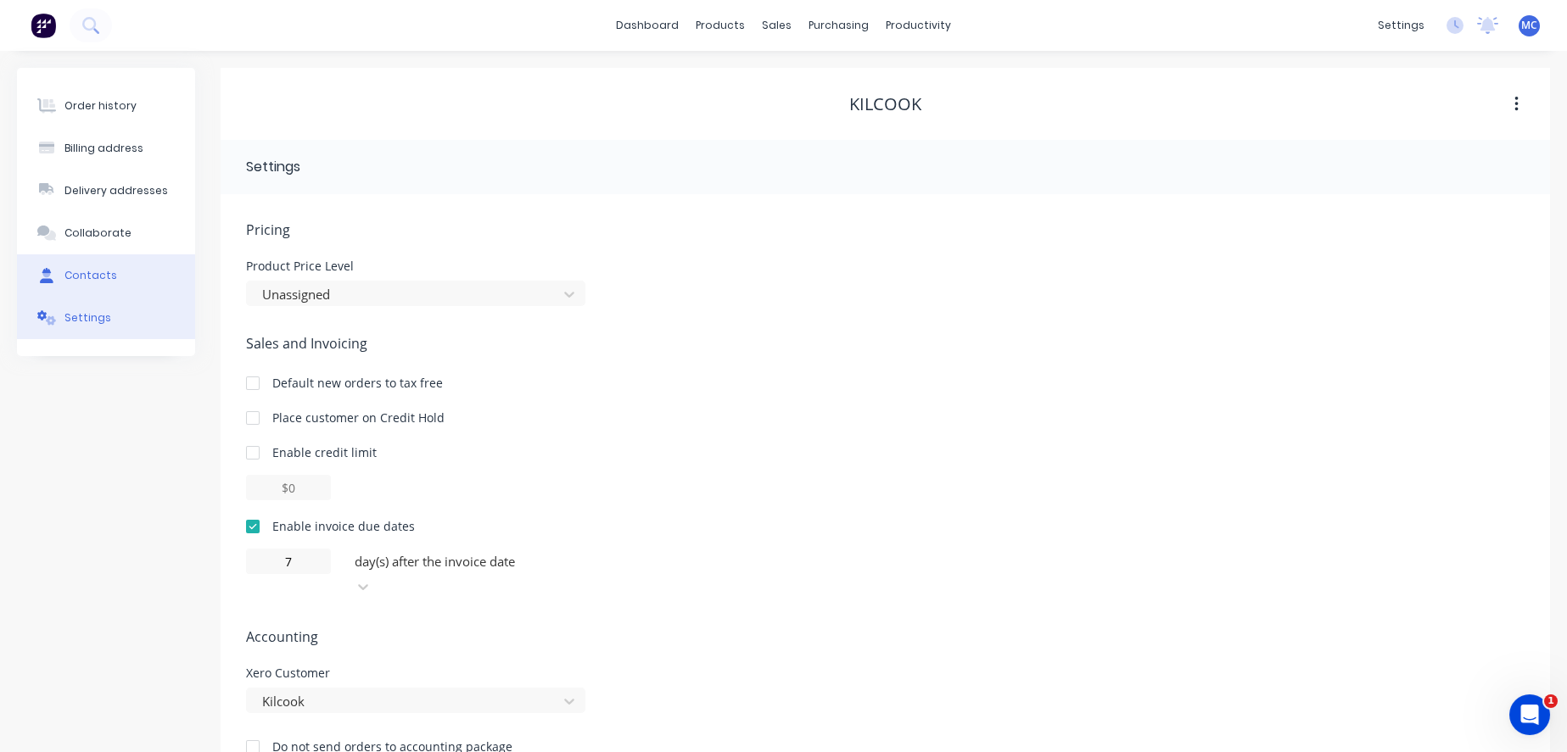
click at [102, 283] on div "Contacts" at bounding box center [90, 275] width 53 height 15
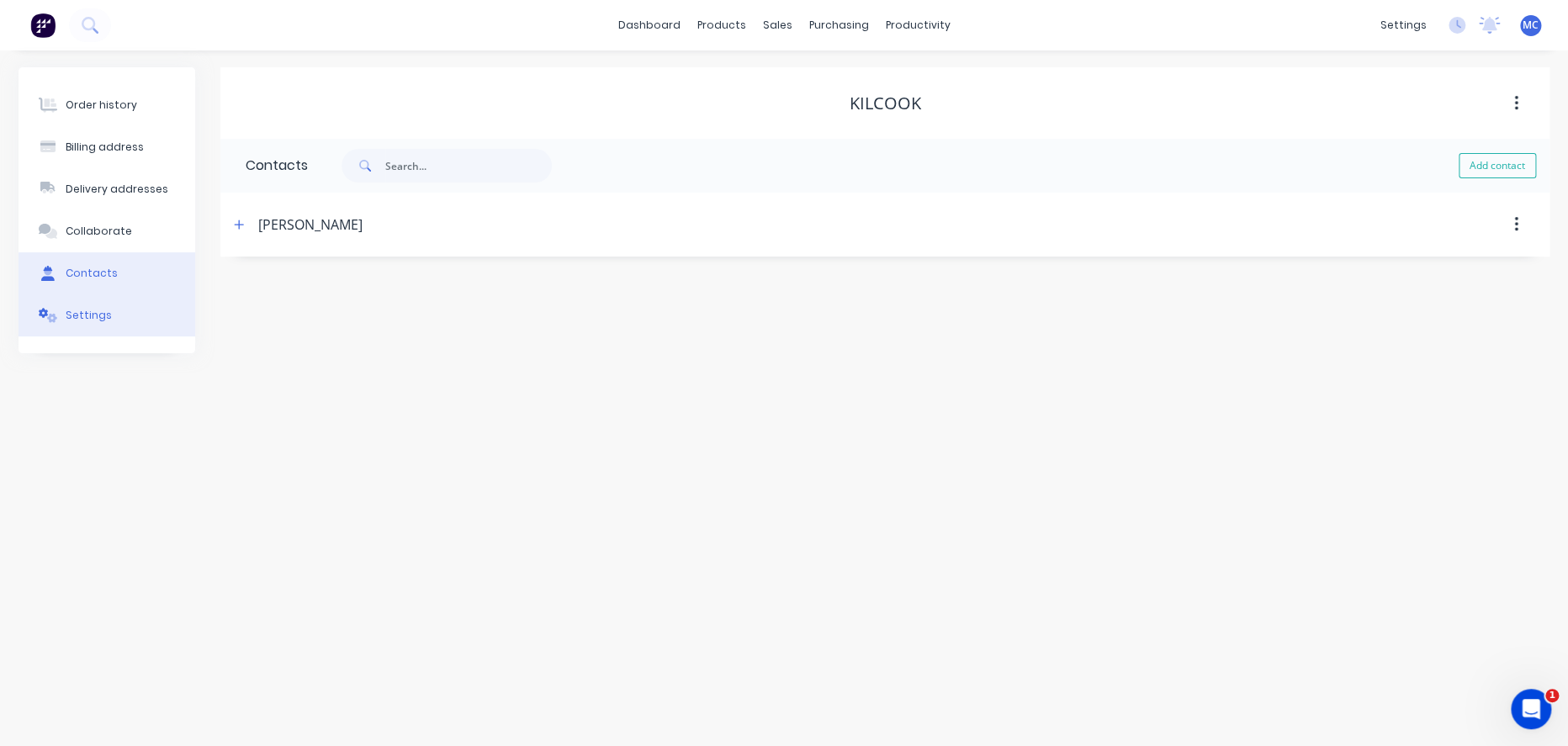
click at [102, 317] on button "Settings" at bounding box center [107, 315] width 177 height 42
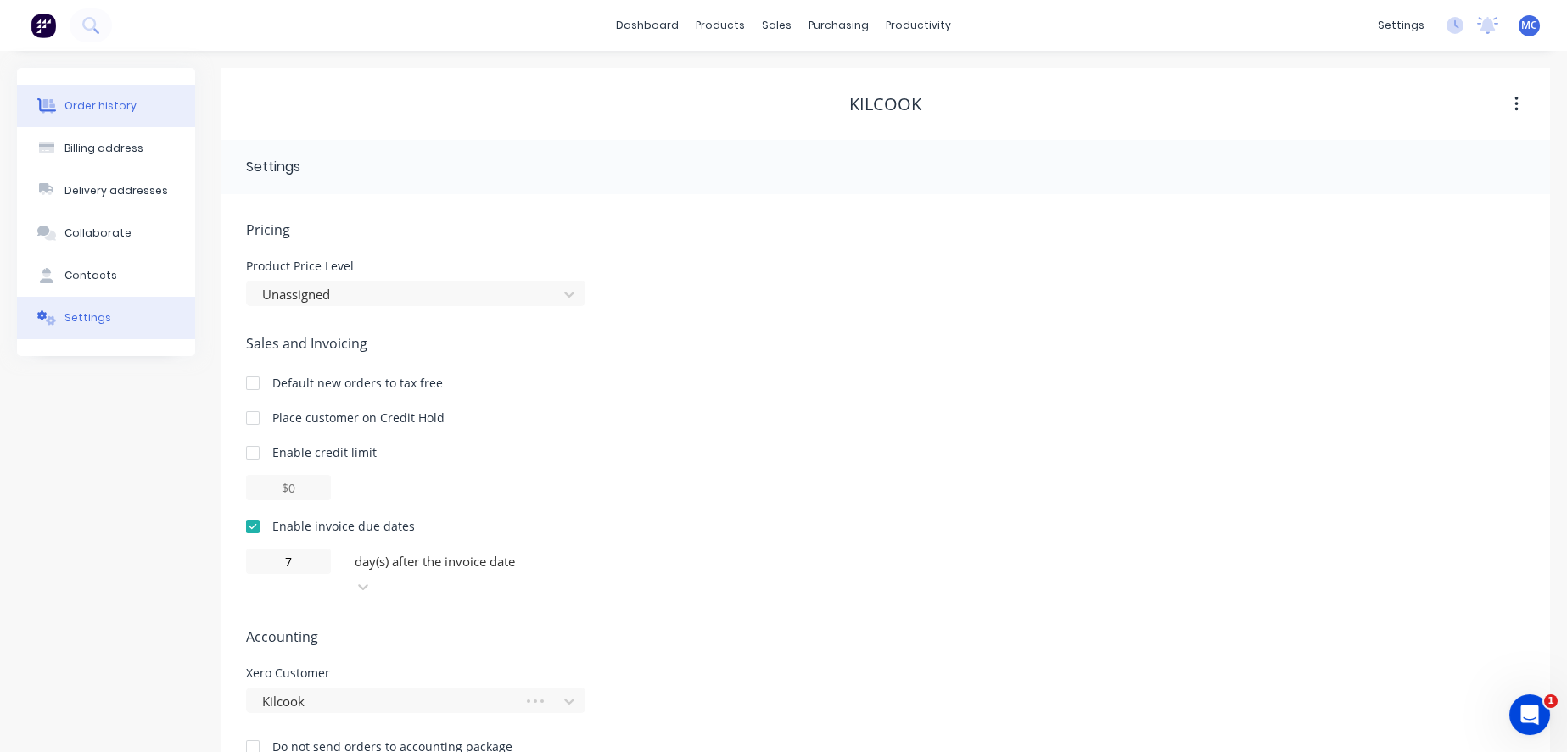
click at [118, 89] on button "Order history" at bounding box center [106, 106] width 178 height 42
